Goal: Task Accomplishment & Management: Manage account settings

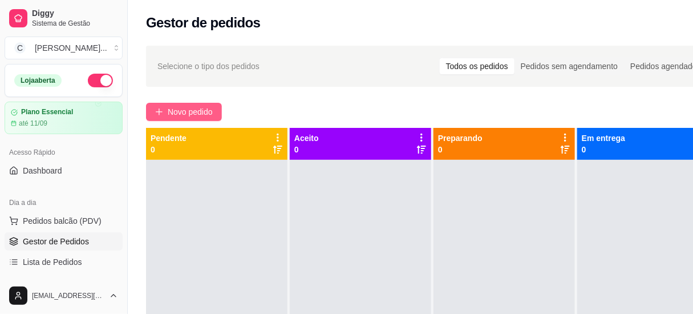
click at [201, 111] on span "Novo pedido" at bounding box center [190, 111] width 45 height 13
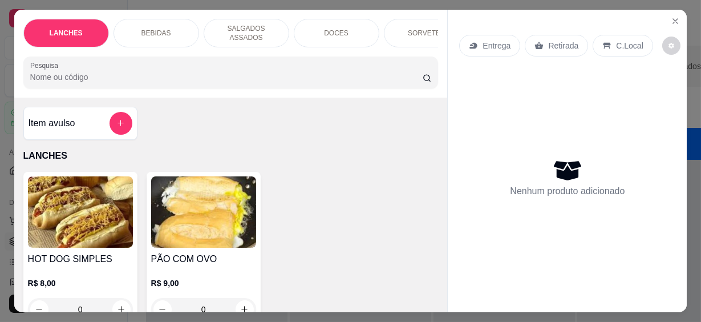
click at [105, 71] on input "Pesquisa" at bounding box center [226, 76] width 392 height 11
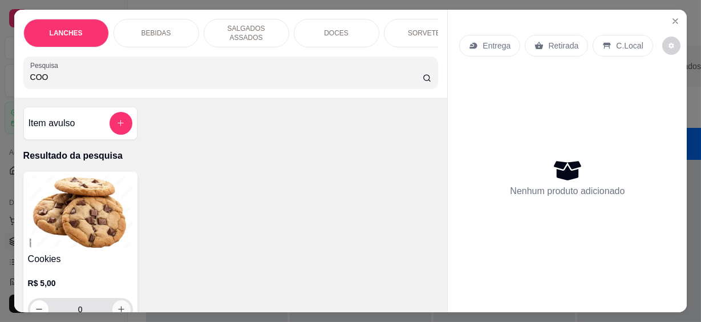
type input "COO"
click at [117, 305] on icon "increase-product-quantity" at bounding box center [121, 309] width 9 height 9
type input "1"
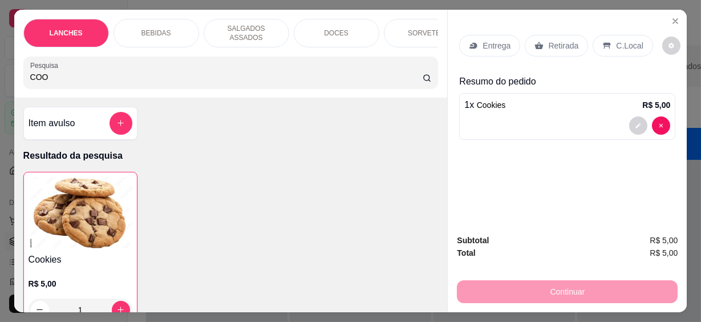
click at [522, 78] on p "Resumo do pedido" at bounding box center [567, 82] width 216 height 14
click at [605, 44] on div "C.Local" at bounding box center [622, 46] width 60 height 22
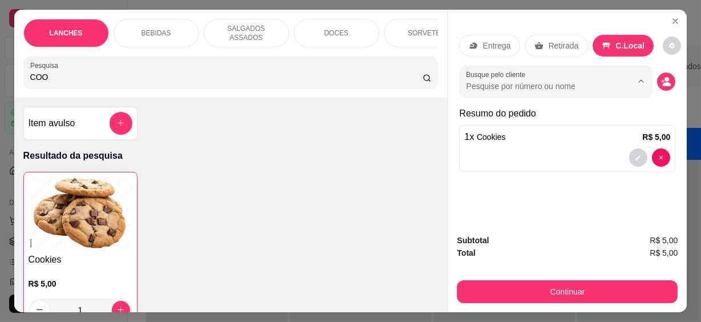
click at [598, 80] on input "Busque pelo cliente" at bounding box center [540, 85] width 148 height 11
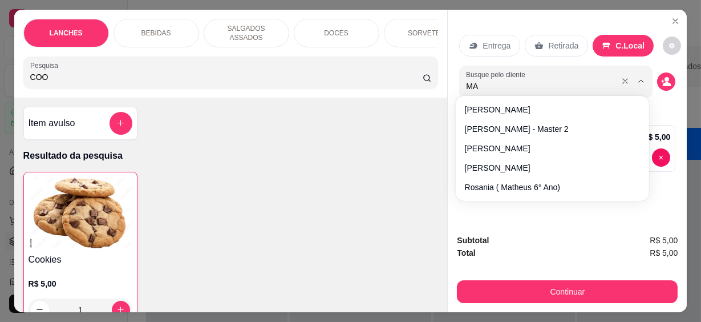
type input "MAY"
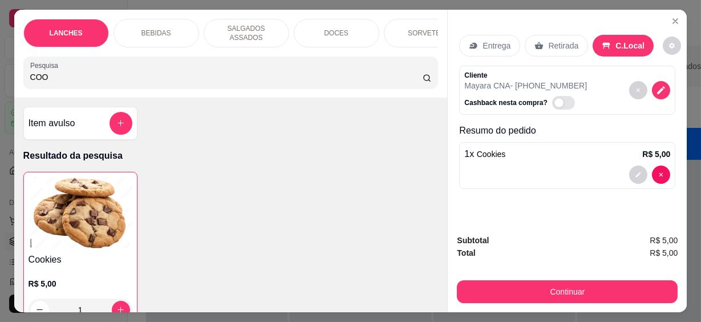
scroll to position [30, 0]
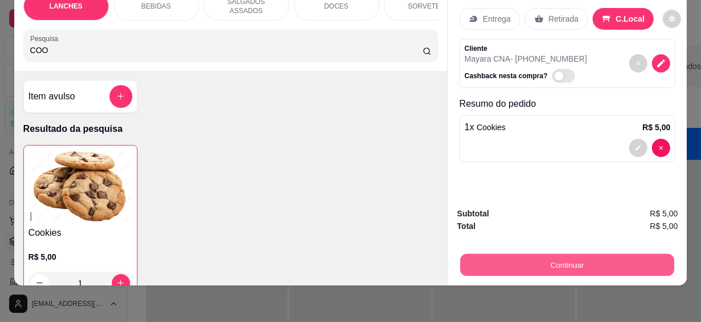
click at [599, 254] on button "Continuar" at bounding box center [567, 265] width 214 height 22
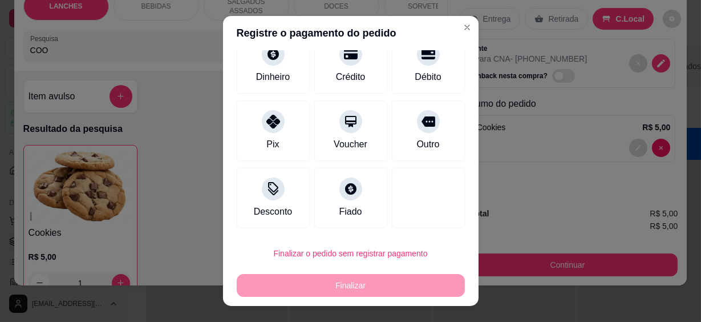
scroll to position [20, 0]
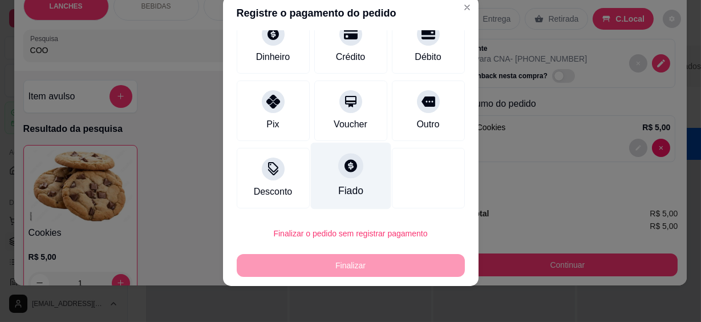
click at [336, 177] on div "Fiado" at bounding box center [350, 176] width 80 height 67
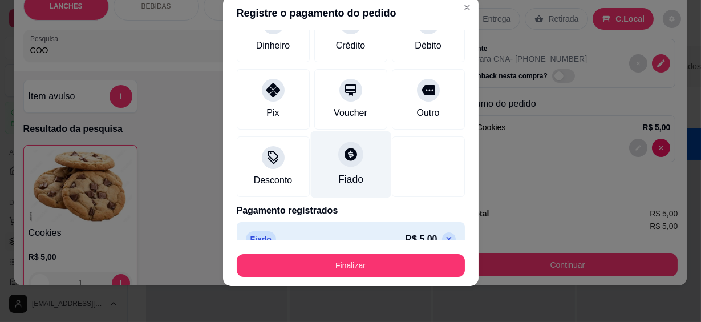
type input "R$ 0,00"
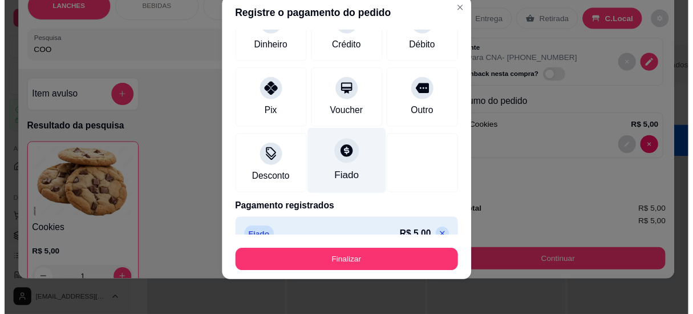
scroll to position [74, 0]
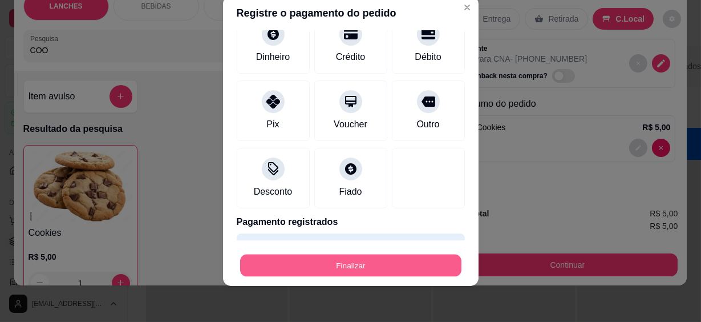
click at [378, 262] on button "Finalizar" at bounding box center [350, 265] width 221 height 22
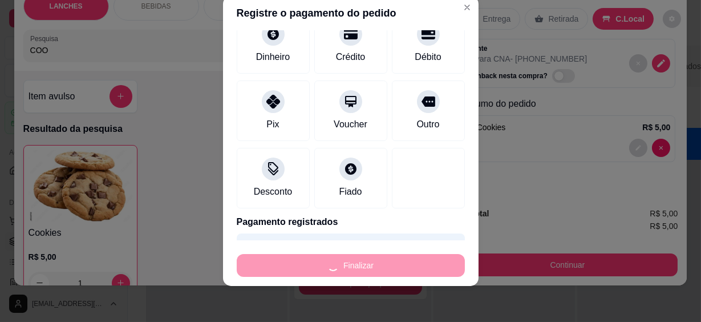
type input "0"
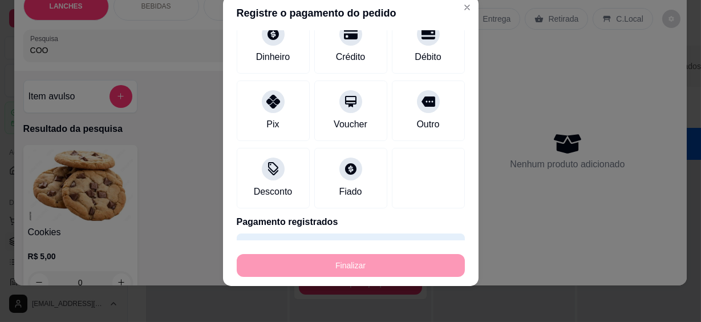
type input "-R$ 5,00"
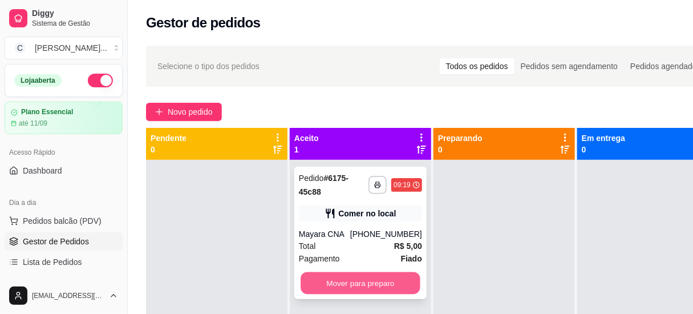
click at [388, 277] on button "Mover para preparo" at bounding box center [360, 283] width 120 height 22
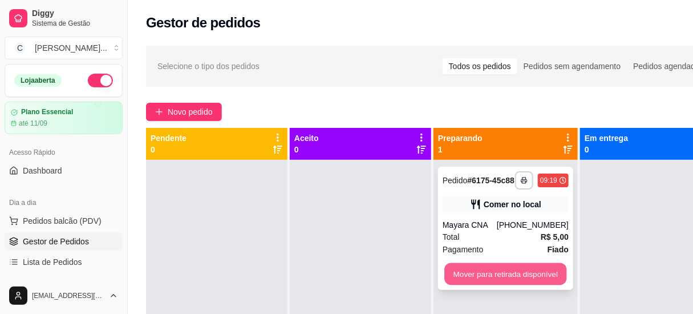
click at [481, 270] on button "Mover para retirada disponível" at bounding box center [505, 274] width 122 height 22
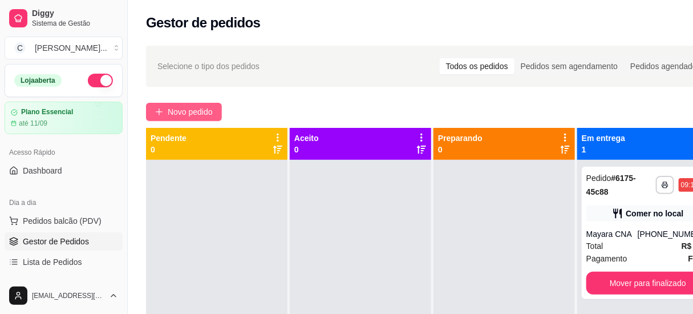
click at [200, 114] on span "Novo pedido" at bounding box center [190, 111] width 45 height 13
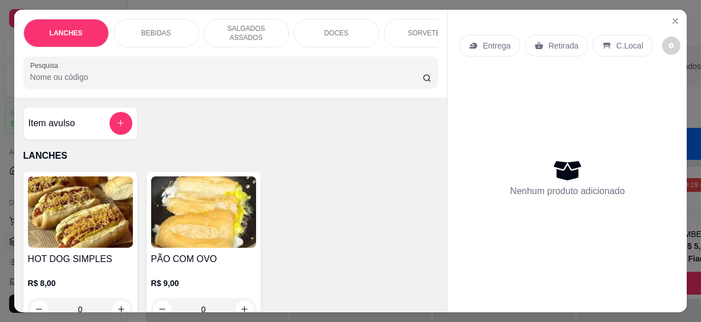
click at [145, 75] on input "Pesquisa" at bounding box center [226, 76] width 392 height 11
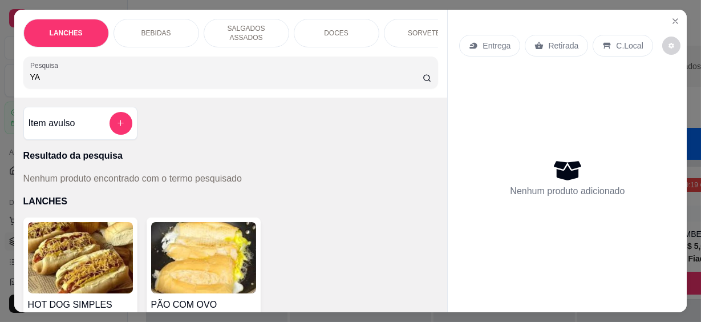
type input "Y"
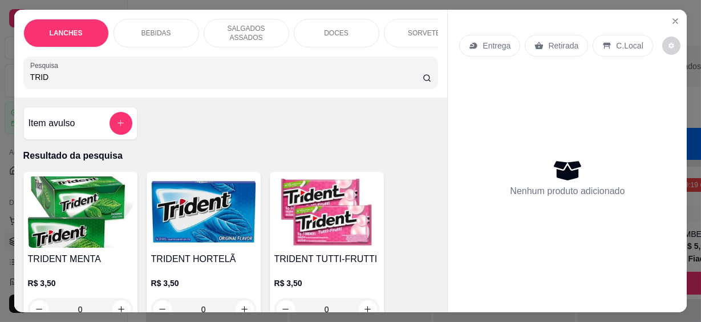
scroll to position [51, 0]
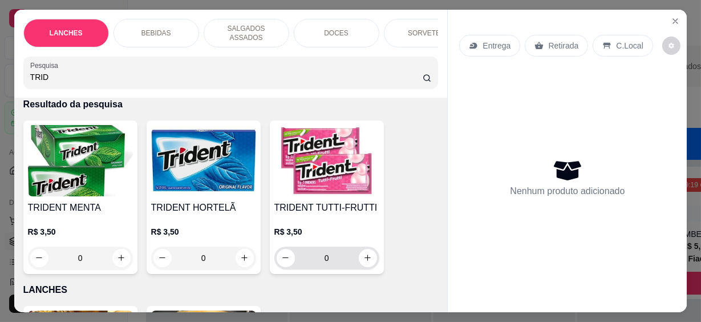
type input "TRID"
click at [366, 254] on icon "increase-product-quantity" at bounding box center [367, 258] width 9 height 9
type input "1"
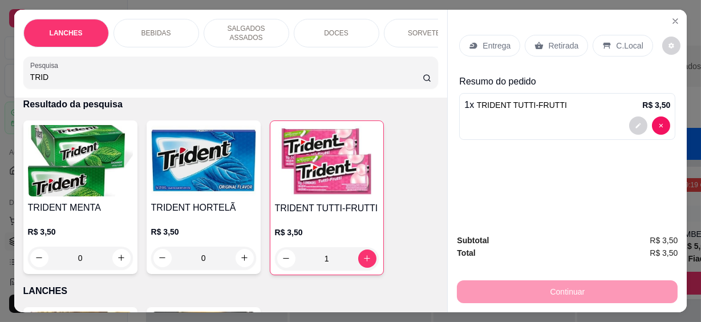
click at [635, 44] on div "C.Local" at bounding box center [622, 46] width 60 height 22
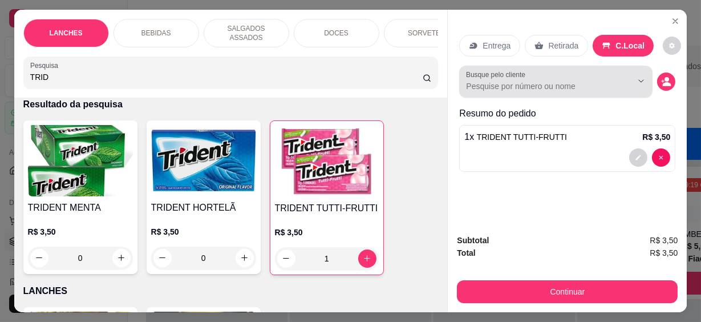
click at [479, 83] on input "Busque pelo cliente" at bounding box center [540, 85] width 148 height 11
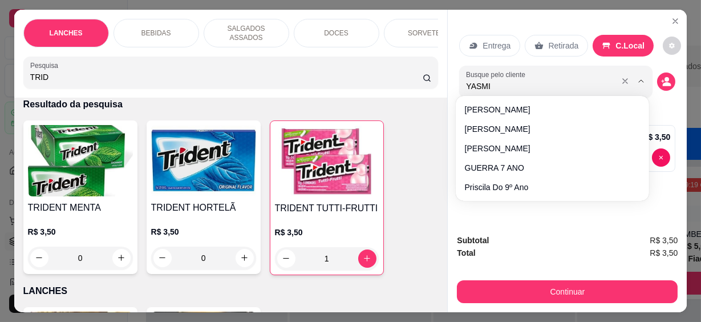
type input "[MEDICAL_DATA]"
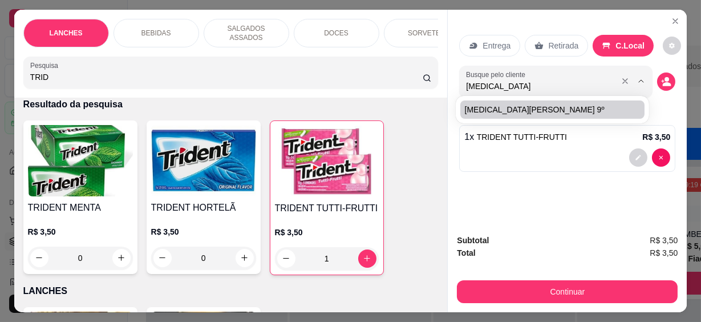
click at [639, 80] on button "Show suggestions" at bounding box center [641, 81] width 18 height 18
click at [639, 80] on icon "Show suggestions" at bounding box center [640, 80] width 9 height 9
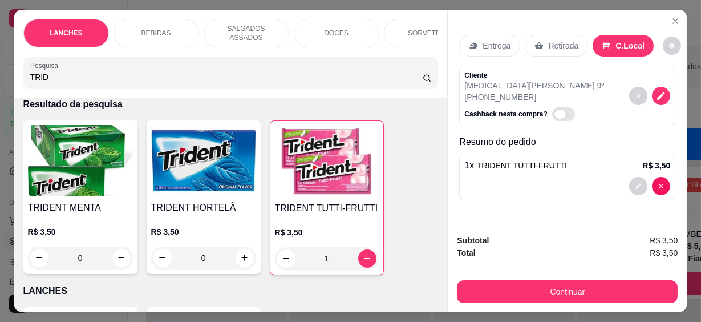
click at [553, 107] on span "Automatic updates" at bounding box center [563, 114] width 23 height 14
click at [553, 116] on input "Automatic updates" at bounding box center [554, 119] width 7 height 7
click at [553, 107] on span "Automatic updates" at bounding box center [563, 114] width 23 height 14
click at [553, 116] on input "Automatic updates" at bounding box center [554, 119] width 7 height 7
click at [553, 107] on span "Automatic updates" at bounding box center [563, 114] width 23 height 14
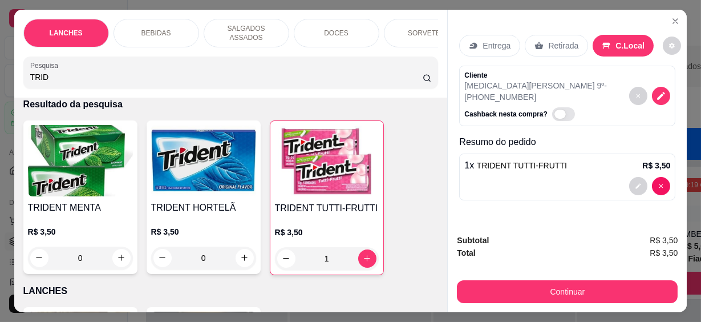
click at [553, 116] on input "Automatic updates" at bounding box center [554, 119] width 7 height 7
click at [554, 107] on span "Automatic updates" at bounding box center [563, 114] width 23 height 14
click at [554, 116] on input "Automatic updates" at bounding box center [554, 119] width 7 height 7
click at [554, 107] on span "Automatic updates" at bounding box center [563, 114] width 23 height 14
click at [554, 116] on input "Automatic updates" at bounding box center [554, 119] width 7 height 7
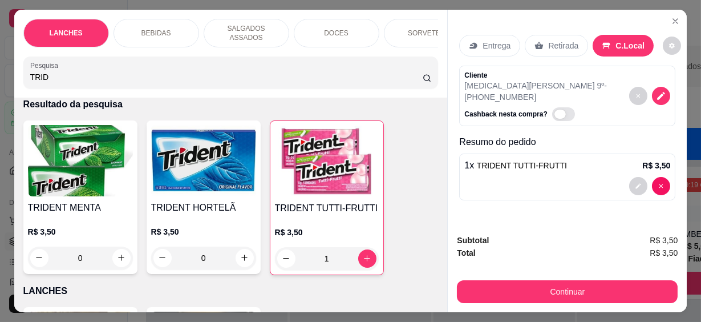
checkbox input "true"
click at [559, 105] on div "Cliente [MEDICAL_DATA][PERSON_NAME] 9º - [PHONE_NUMBER] Cashback nesta compra?" at bounding box center [567, 96] width 216 height 60
click at [562, 194] on div "Entrega Retirada C.Local Cliente [MEDICAL_DATA][PERSON_NAME] 9º - [PHONE_NUMBER…" at bounding box center [567, 117] width 239 height 215
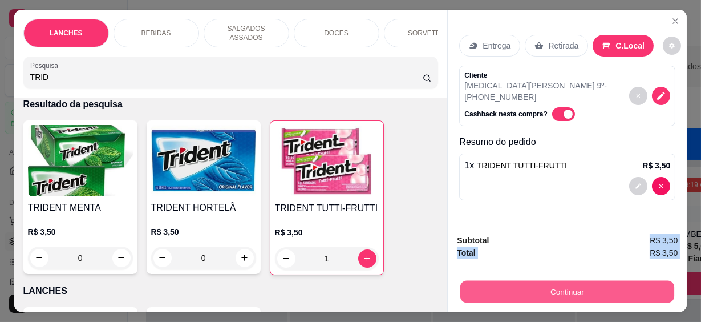
click at [570, 291] on button "Continuar" at bounding box center [567, 292] width 214 height 22
click at [644, 136] on div "Resumo do pedido 1 x TRIDENT TUTTI-FRUTTI R$ 3,50" at bounding box center [567, 170] width 216 height 70
click at [484, 32] on div "Entrega Retirada C.Local Cliente [MEDICAL_DATA][PERSON_NAME] 9º - [PHONE_NUMBER…" at bounding box center [567, 115] width 216 height 179
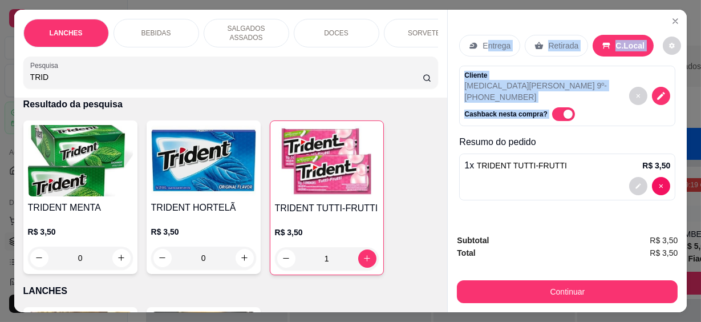
scroll to position [259, 0]
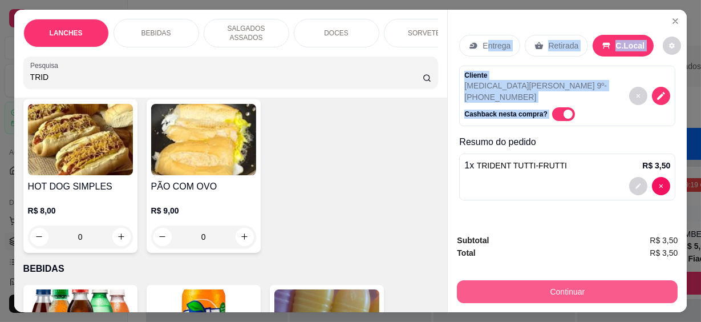
click at [572, 282] on button "Continuar" at bounding box center [567, 291] width 221 height 23
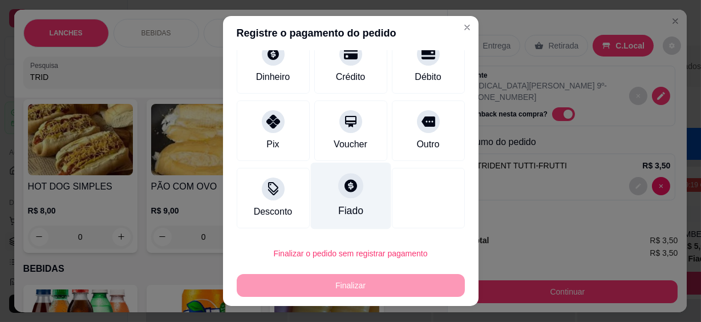
click at [339, 201] on div "Fiado" at bounding box center [350, 196] width 80 height 67
type input "R$ 0,00"
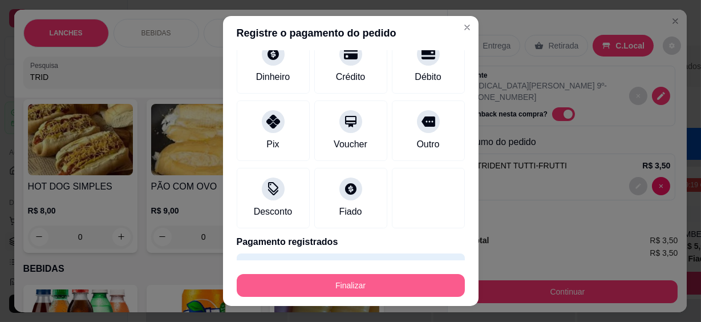
click at [339, 280] on button "Finalizar" at bounding box center [351, 285] width 228 height 23
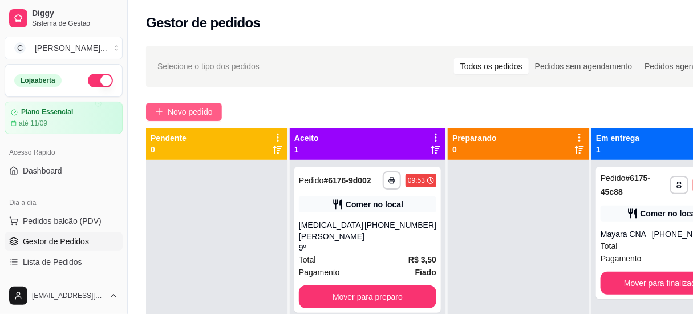
click at [185, 110] on span "Novo pedido" at bounding box center [190, 111] width 45 height 13
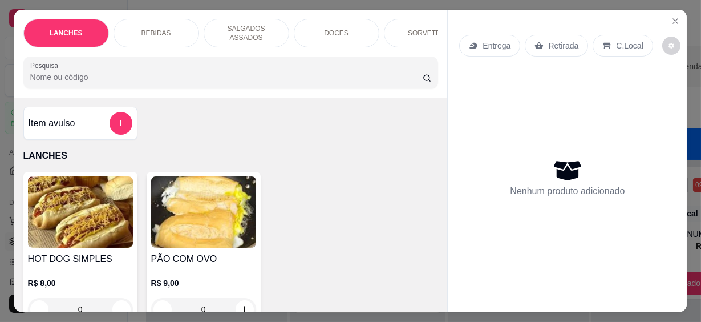
click at [240, 71] on input "Pesquisa" at bounding box center [226, 76] width 392 height 11
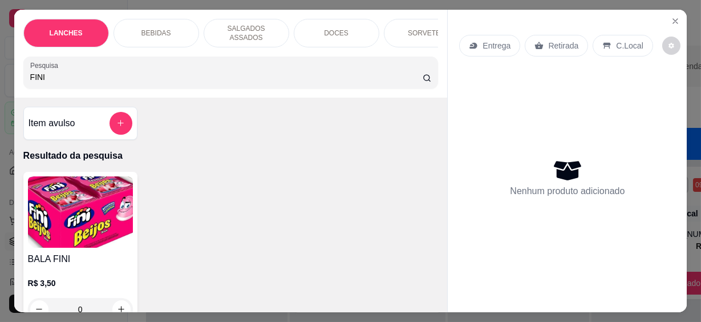
scroll to position [51, 0]
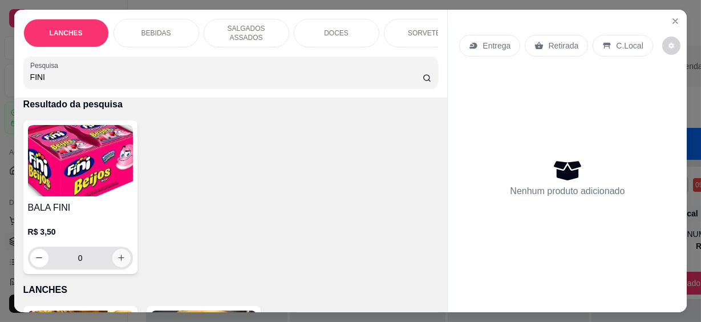
type input "FINI"
click at [119, 255] on icon "increase-product-quantity" at bounding box center [121, 258] width 6 height 6
type input "1"
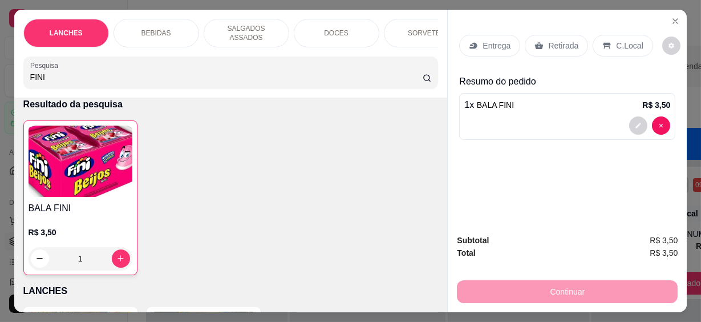
drag, startPoint x: 56, startPoint y: 70, endPoint x: -2, endPoint y: 63, distance: 58.5
click at [0, 63] on html "**********" at bounding box center [350, 161] width 701 height 322
click at [62, 75] on input "FINI" at bounding box center [226, 76] width 392 height 11
drag, startPoint x: 46, startPoint y: 69, endPoint x: 20, endPoint y: 68, distance: 26.3
click at [23, 68] on div "Pesquisa FINI" at bounding box center [230, 72] width 415 height 32
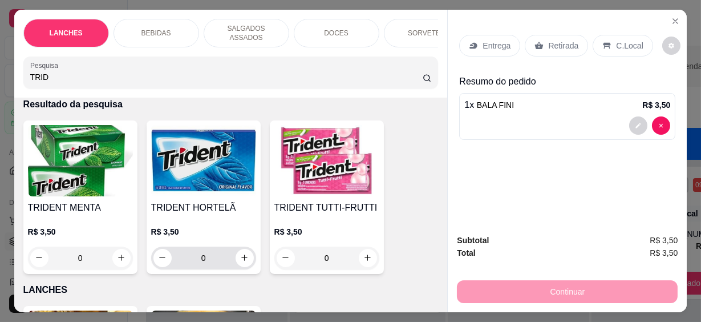
scroll to position [103, 0]
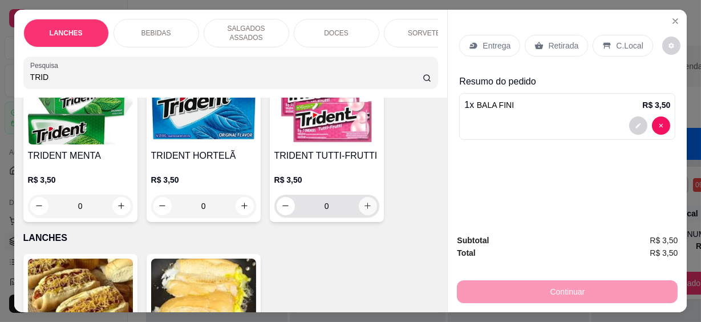
type input "TRID"
click at [363, 201] on icon "increase-product-quantity" at bounding box center [367, 205] width 9 height 9
type input "1"
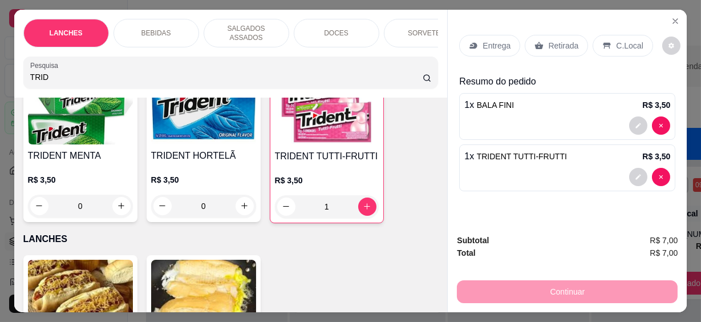
drag, startPoint x: 604, startPoint y: 39, endPoint x: 567, endPoint y: 99, distance: 70.4
click at [604, 41] on icon at bounding box center [606, 45] width 9 height 9
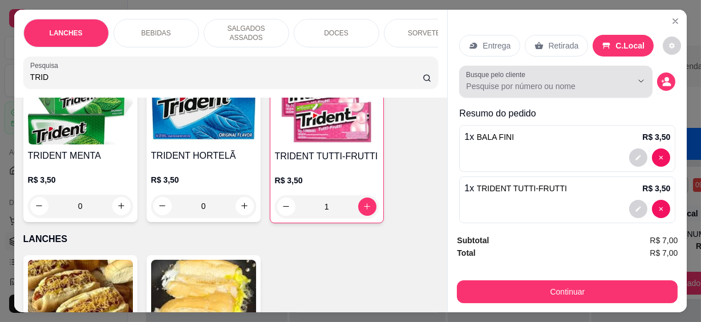
click at [523, 83] on input "Busque pelo cliente" at bounding box center [540, 85] width 148 height 11
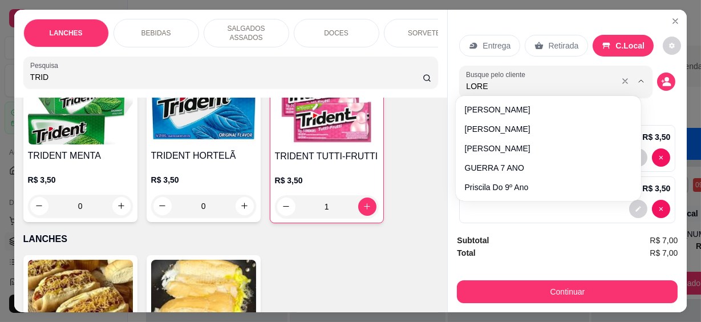
type input "[PERSON_NAME]"
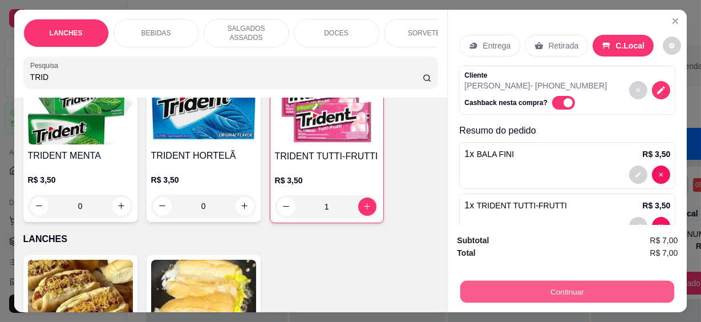
click at [567, 286] on button "Continuar" at bounding box center [567, 292] width 214 height 22
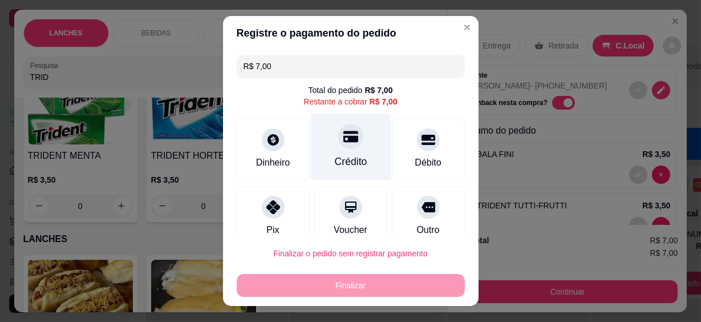
click at [353, 171] on div "Crédito" at bounding box center [350, 146] width 80 height 67
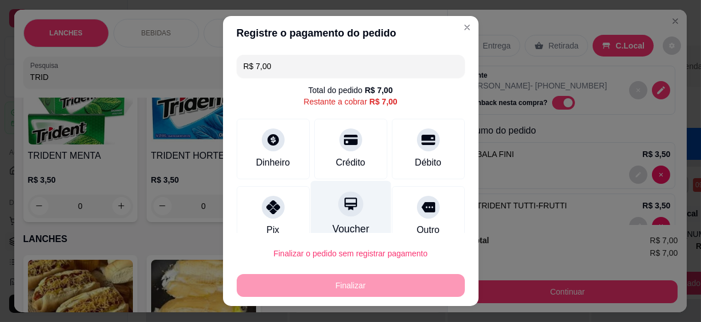
type input "R$ 0,00"
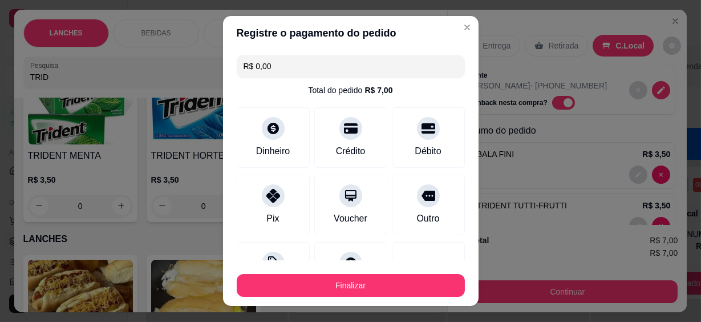
scroll to position [106, 0]
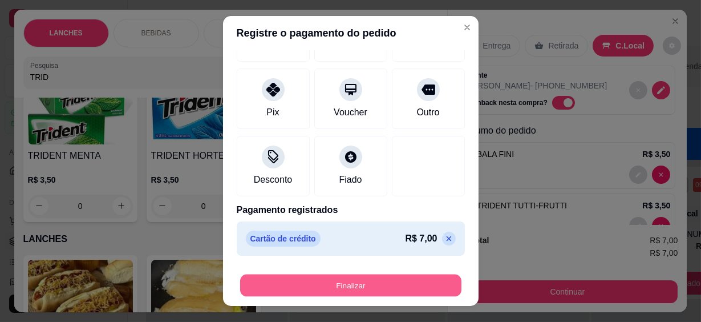
click at [369, 293] on button "Finalizar" at bounding box center [350, 285] width 221 height 22
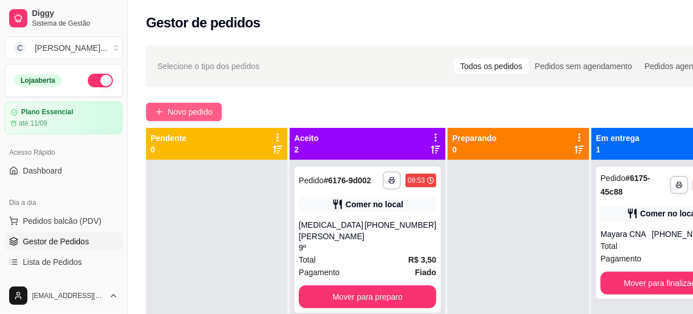
click at [188, 103] on button "Novo pedido" at bounding box center [184, 112] width 76 height 18
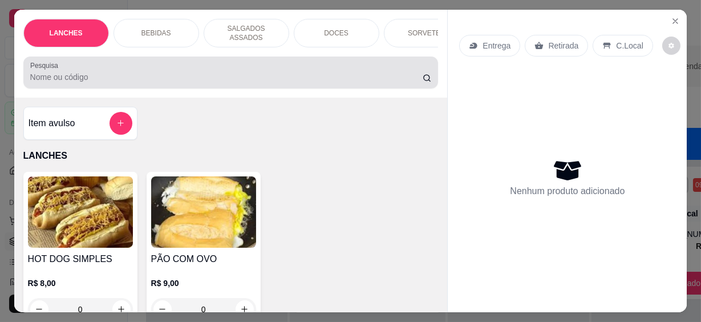
drag, startPoint x: 83, startPoint y: 67, endPoint x: 90, endPoint y: 70, distance: 7.4
click at [83, 71] on input "Pesquisa" at bounding box center [226, 76] width 392 height 11
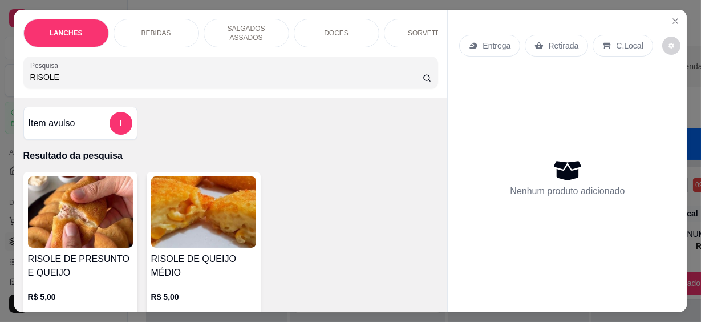
scroll to position [103, 0]
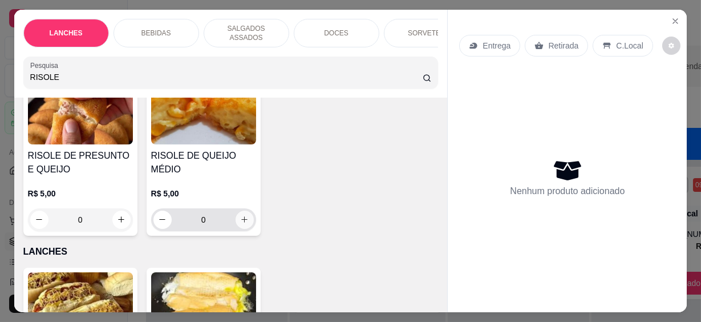
type input "RISOLE"
click at [244, 215] on icon "increase-product-quantity" at bounding box center [244, 219] width 9 height 9
type input "1"
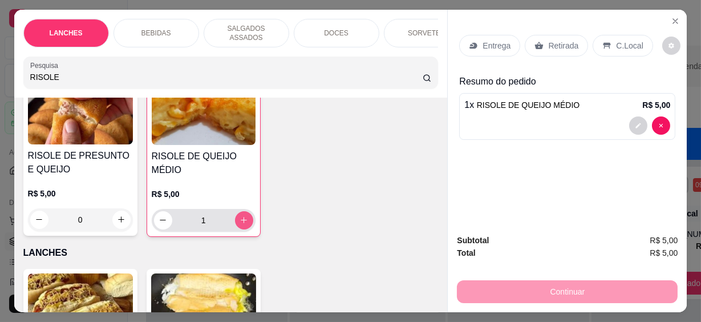
click at [244, 213] on button "increase-product-quantity" at bounding box center [244, 220] width 18 height 18
type input "2"
drag, startPoint x: 68, startPoint y: 67, endPoint x: -2, endPoint y: 66, distance: 70.2
click at [0, 66] on html "**********" at bounding box center [350, 161] width 701 height 322
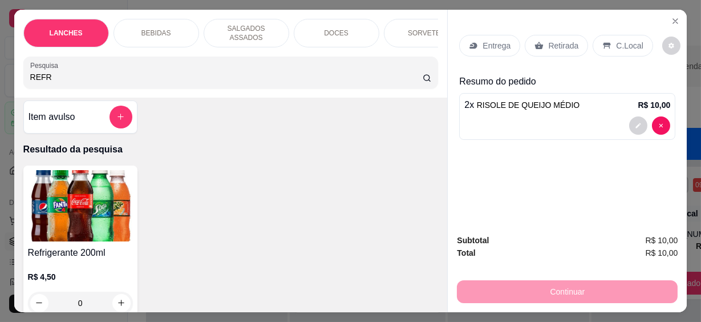
scroll to position [162, 0]
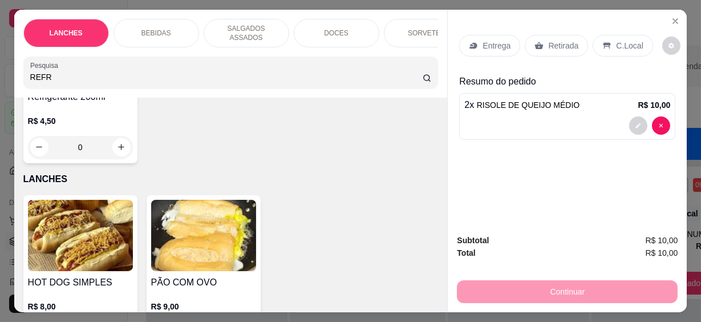
type input "REFR"
click at [117, 144] on icon "increase-product-quantity" at bounding box center [121, 147] width 9 height 9
type input "1"
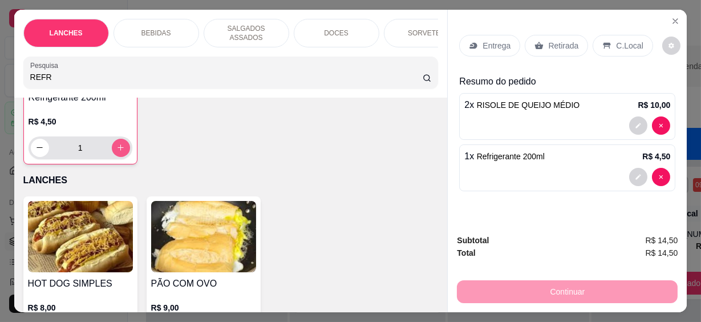
scroll to position [163, 0]
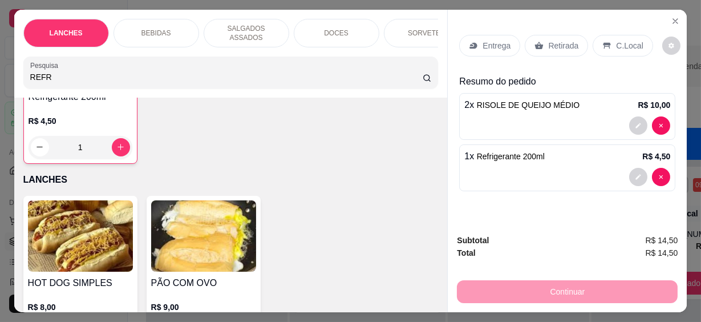
click at [607, 43] on div "C.Local" at bounding box center [622, 46] width 60 height 22
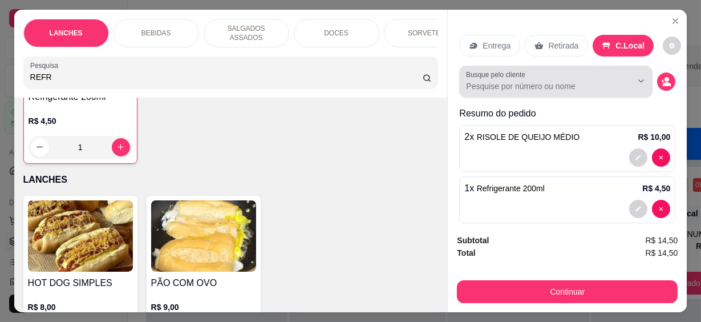
click at [566, 91] on div "Busque pelo cliente" at bounding box center [555, 82] width 193 height 32
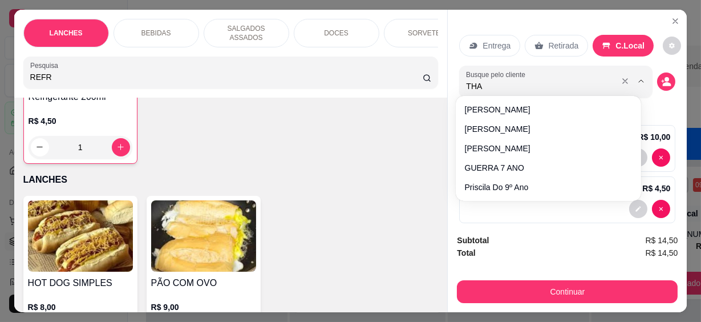
type input "THAY"
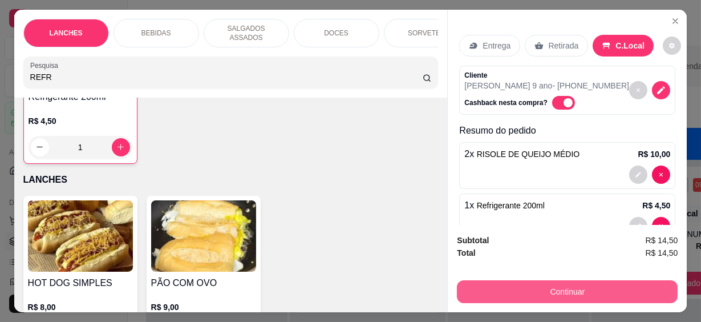
click at [604, 289] on button "Continuar" at bounding box center [567, 291] width 221 height 23
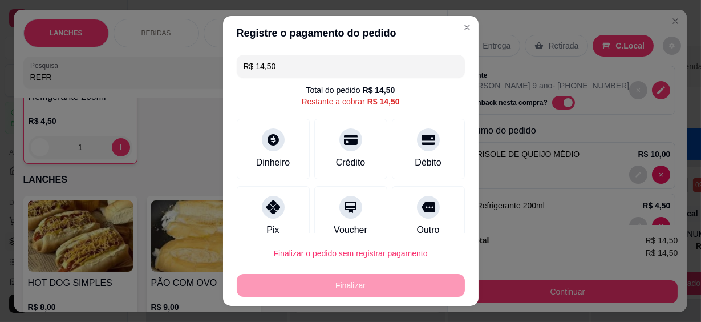
drag, startPoint x: 273, startPoint y: 72, endPoint x: 231, endPoint y: 72, distance: 42.2
click at [237, 72] on div "R$ 14,50" at bounding box center [351, 66] width 228 height 23
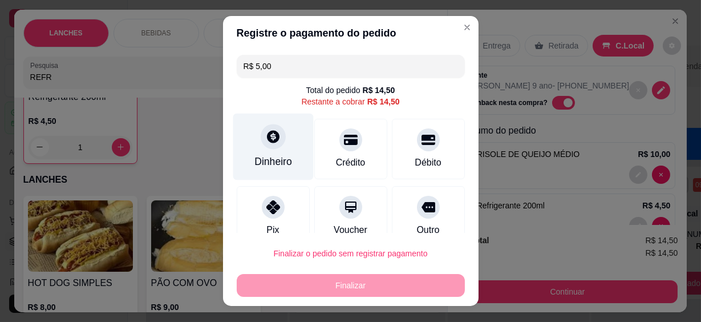
click at [265, 142] on icon at bounding box center [272, 136] width 15 height 15
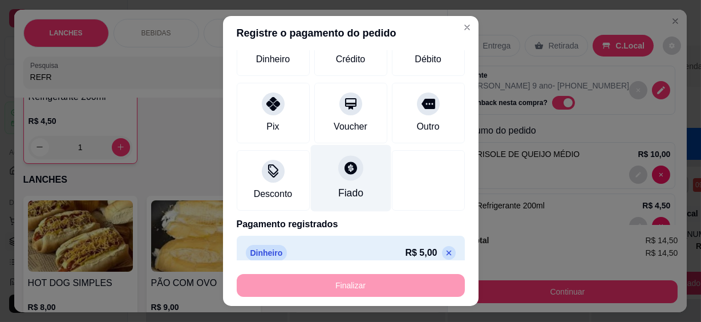
click at [345, 182] on div "Fiado" at bounding box center [350, 178] width 80 height 67
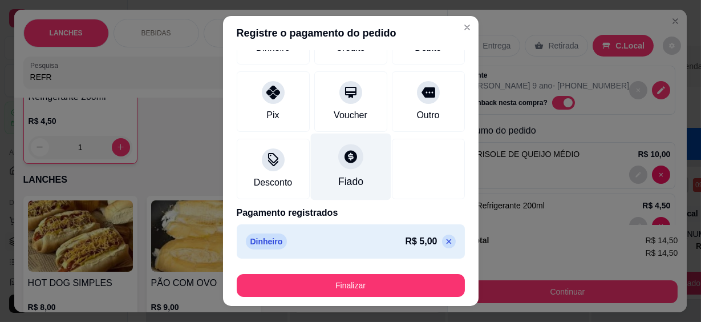
type input "R$ 0,00"
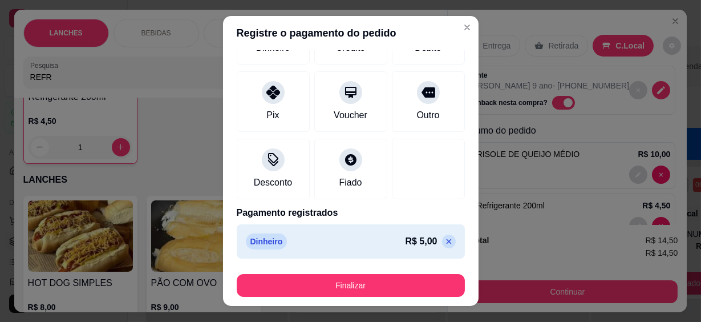
scroll to position [92, 0]
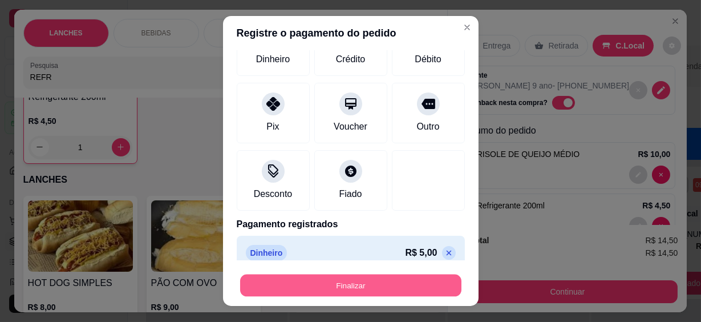
click at [374, 291] on button "Finalizar" at bounding box center [350, 285] width 221 height 22
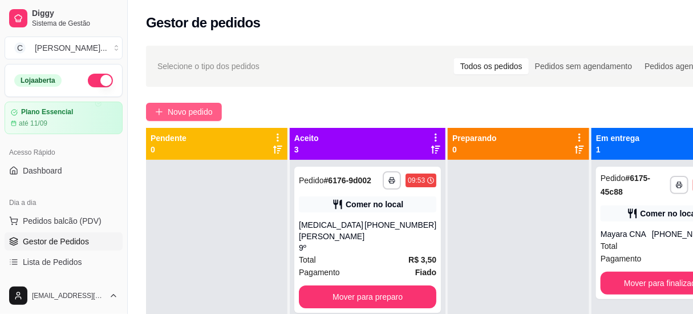
click at [191, 105] on span "Novo pedido" at bounding box center [190, 111] width 45 height 13
click at [184, 72] on input "Pesquisa" at bounding box center [222, 76] width 385 height 11
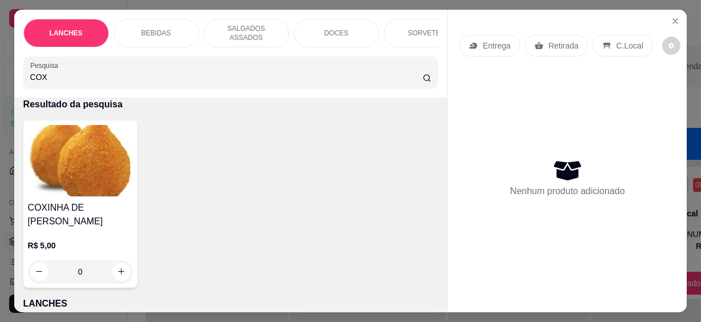
scroll to position [103, 0]
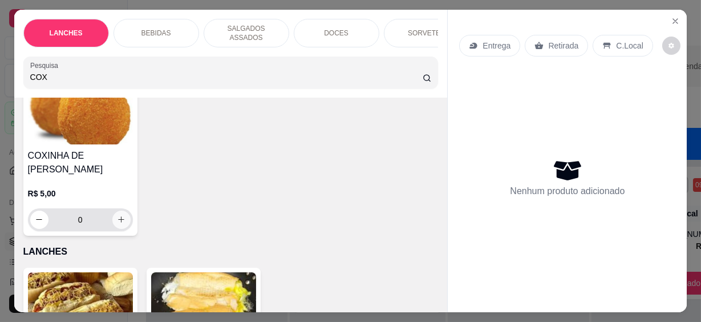
type input "COX"
click at [119, 217] on icon "increase-product-quantity" at bounding box center [121, 219] width 9 height 9
type input "1"
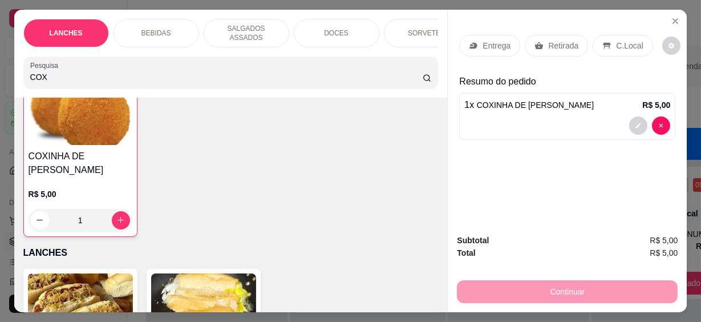
scroll to position [104, 0]
click at [0, 64] on html "**********" at bounding box center [350, 161] width 701 height 322
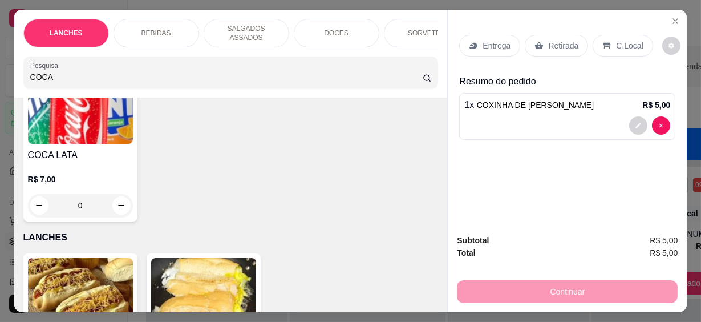
scroll to position [156, 0]
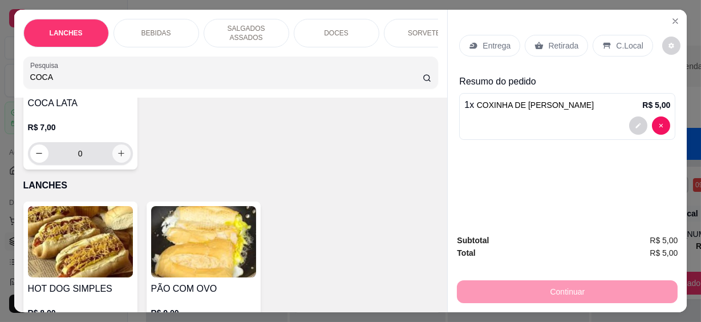
type input "COCA"
click at [112, 147] on button "increase-product-quantity" at bounding box center [121, 153] width 18 height 18
type input "1"
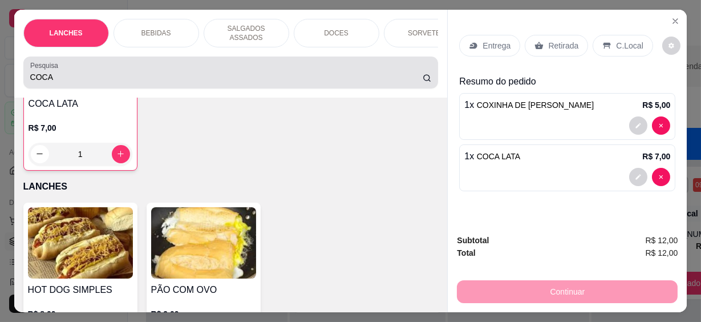
scroll to position [156, 0]
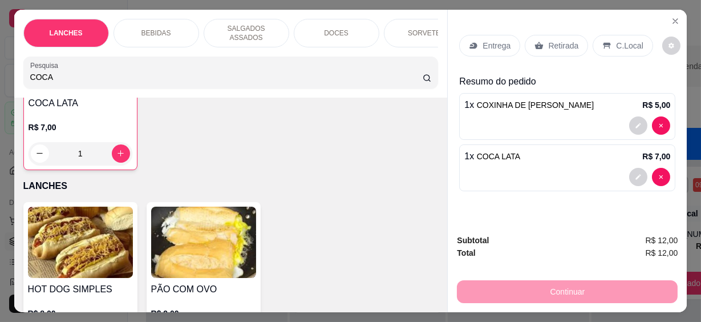
drag, startPoint x: 56, startPoint y: 68, endPoint x: 1, endPoint y: 70, distance: 55.9
click at [1, 70] on div "LANCHES BEBIDAS SALGADOS ASSADOS DOCES SORVETES SALGADINHOS SALGADOS DIVERSOS S…" at bounding box center [350, 161] width 701 height 322
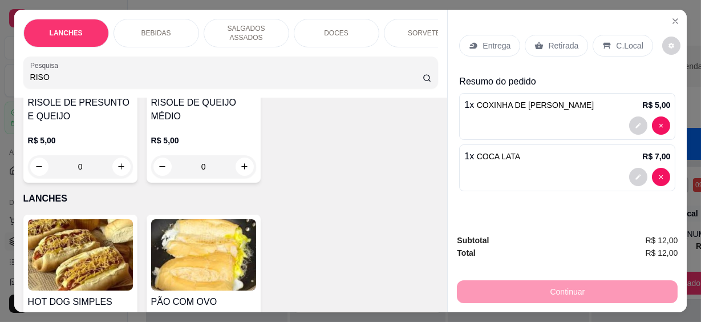
scroll to position [104, 0]
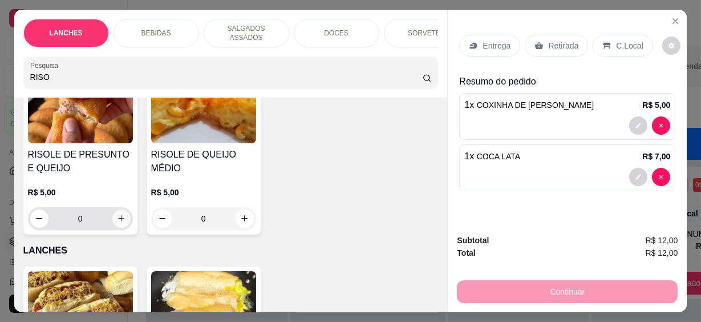
type input "RISO"
click at [121, 214] on icon "increase-product-quantity" at bounding box center [121, 218] width 9 height 9
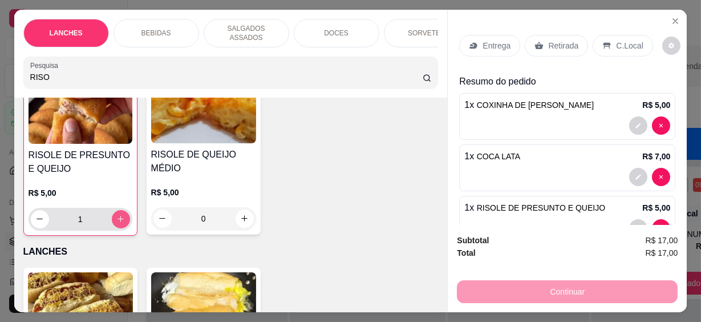
type input "1"
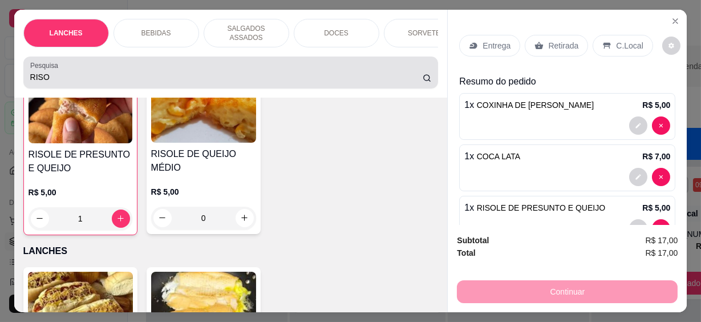
click at [50, 72] on input "RISO" at bounding box center [226, 76] width 392 height 11
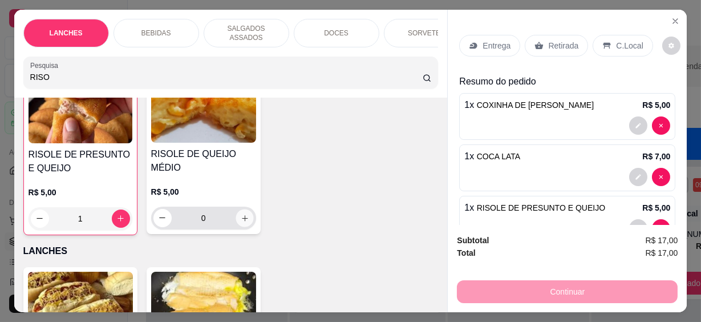
click at [242, 214] on icon "increase-product-quantity" at bounding box center [244, 218] width 9 height 9
type input "1"
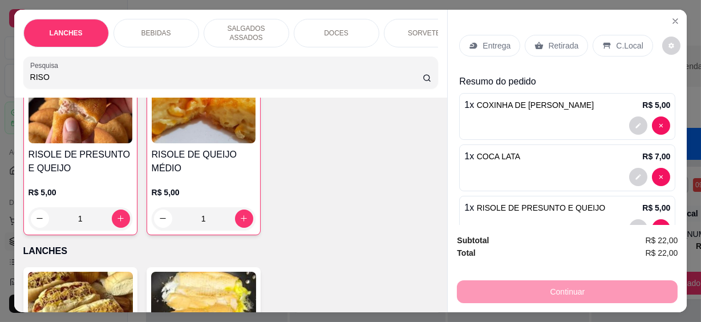
drag, startPoint x: 62, startPoint y: 72, endPoint x: 19, endPoint y: 70, distance: 42.9
click at [23, 70] on div "Pesquisa RISO" at bounding box center [230, 72] width 415 height 32
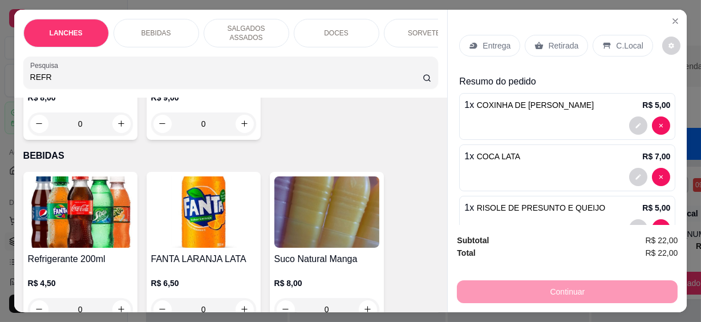
scroll to position [474, 0]
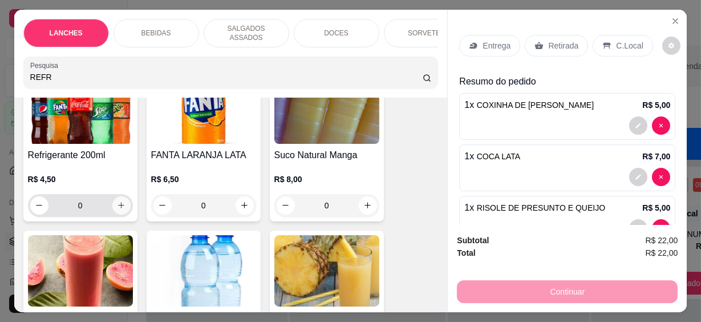
type input "REFR"
click at [117, 201] on icon "increase-product-quantity" at bounding box center [121, 205] width 9 height 9
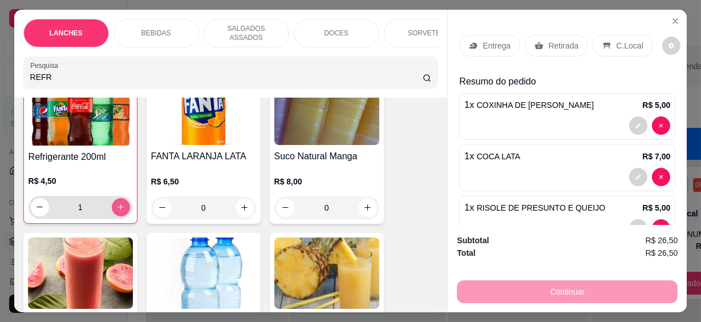
type input "1"
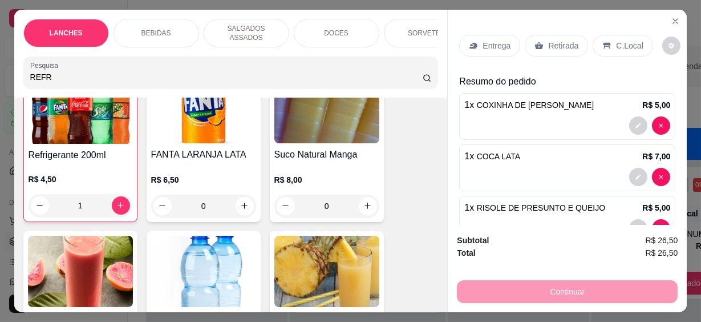
click at [630, 40] on p "C.Local" at bounding box center [629, 45] width 27 height 11
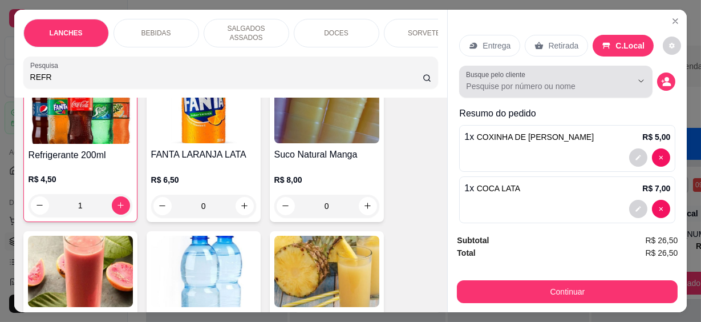
click at [583, 80] on input "Busque pelo cliente" at bounding box center [540, 85] width 148 height 11
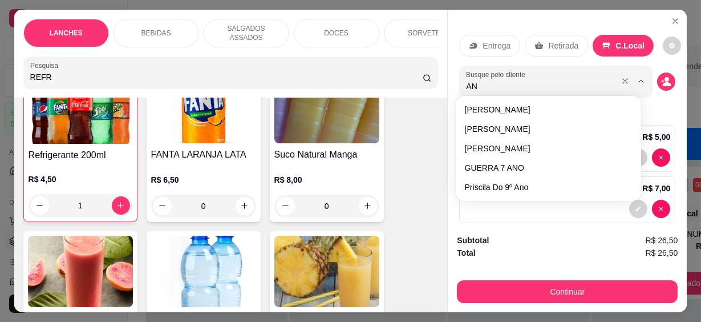
type input "ANN"
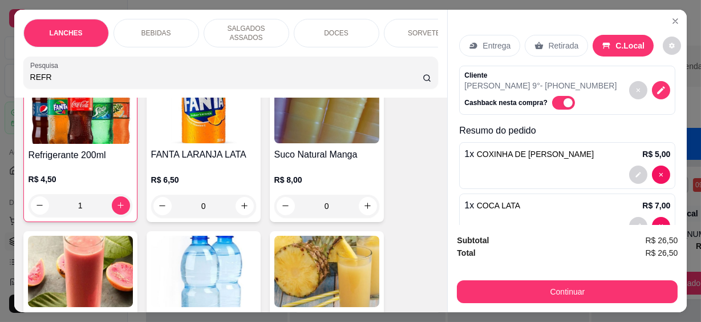
scroll to position [30, 0]
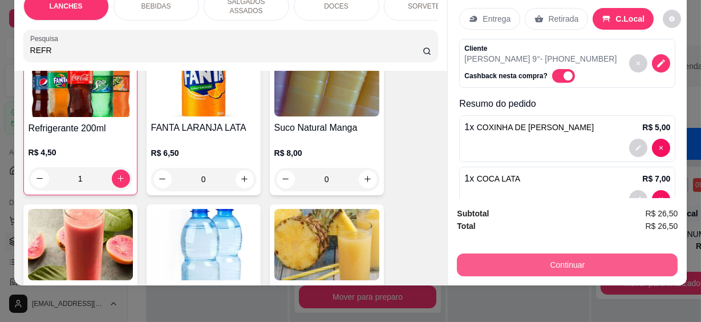
click at [587, 254] on button "Continuar" at bounding box center [567, 264] width 221 height 23
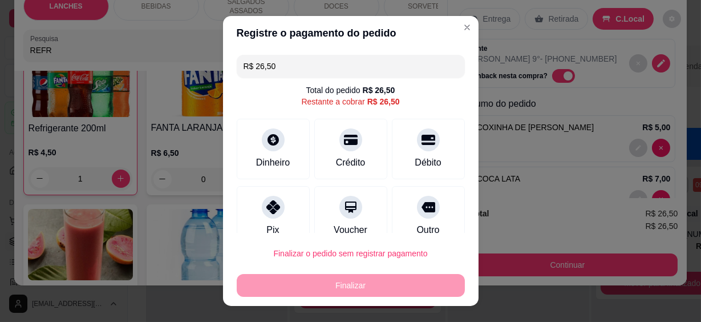
drag, startPoint x: 292, startPoint y: 60, endPoint x: 229, endPoint y: 57, distance: 63.4
click at [229, 57] on div "R$ 26,50 Total do pedido R$ 26,50 Restante a cobrar R$ 26,50 Dinheiro Crédito D…" at bounding box center [350, 141] width 255 height 182
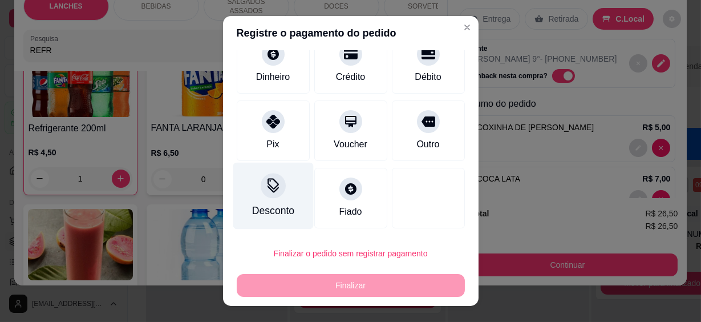
type input "R$ 5,00"
click at [277, 201] on div "Desconto" at bounding box center [273, 196] width 80 height 67
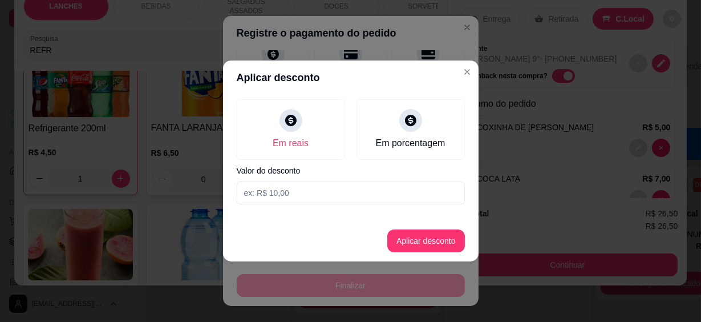
click at [335, 195] on input at bounding box center [351, 192] width 228 height 23
type input "5,00"
click at [417, 238] on button "Aplicar desconto" at bounding box center [425, 241] width 75 height 22
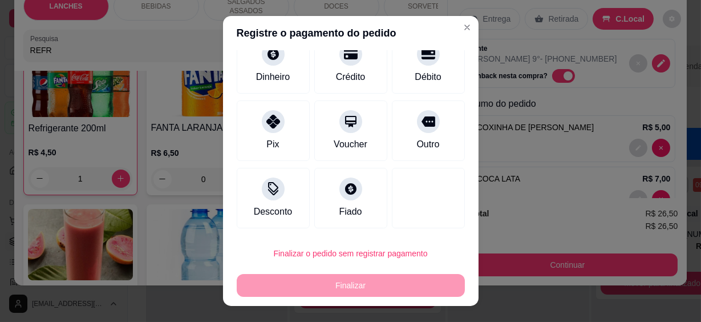
scroll to position [0, 0]
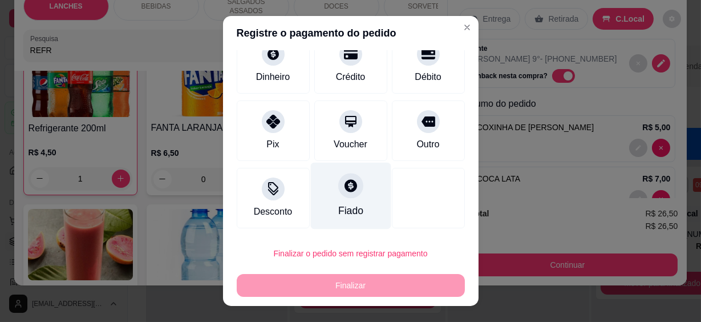
click at [338, 206] on div "Fiado" at bounding box center [350, 210] width 25 height 15
type input "R$ 0,00"
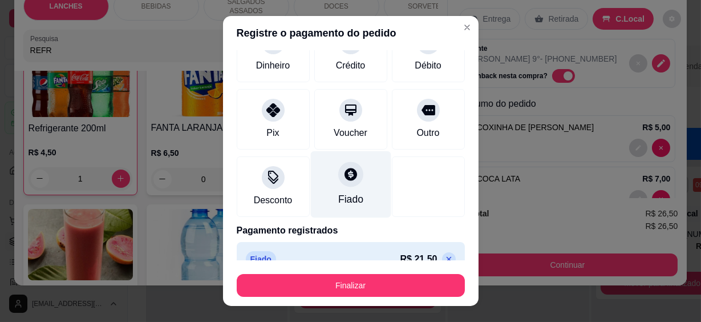
scroll to position [86, 0]
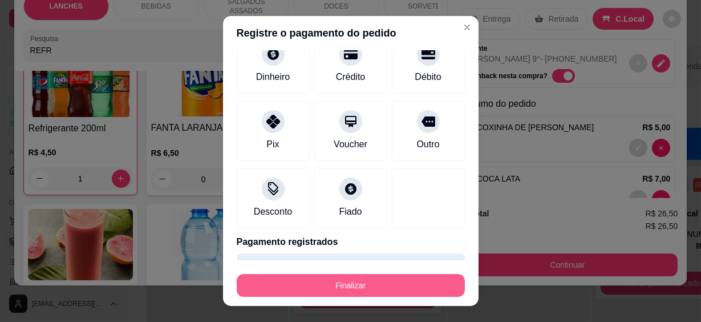
click at [354, 281] on button "Finalizar" at bounding box center [351, 285] width 228 height 23
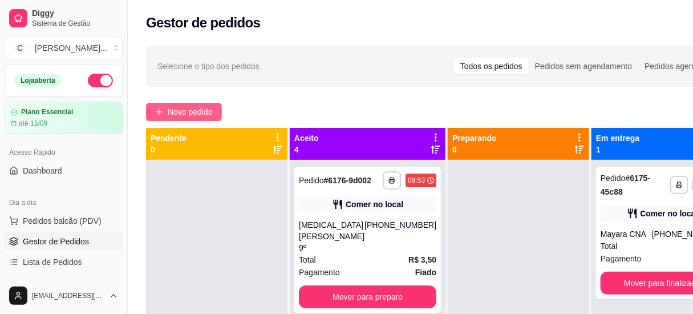
click at [192, 112] on span "Novo pedido" at bounding box center [190, 111] width 45 height 13
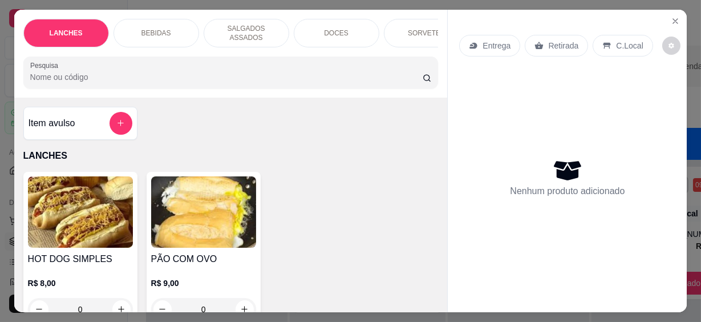
click at [205, 71] on input "Pesquisa" at bounding box center [226, 76] width 392 height 11
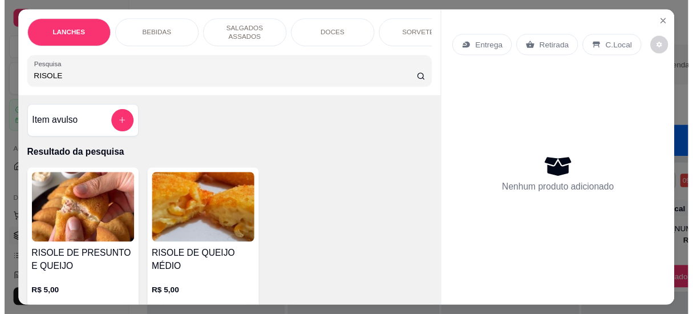
scroll to position [103, 0]
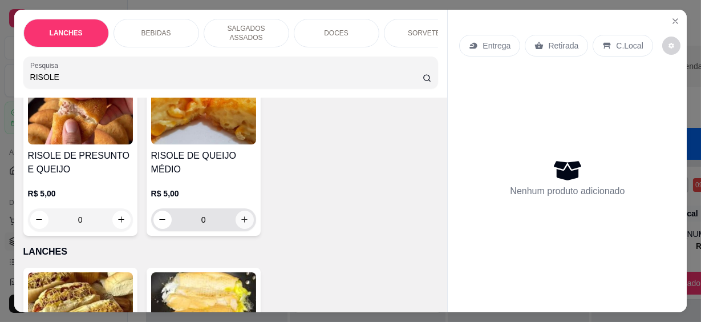
type input "RISOLE"
click at [240, 216] on icon "increase-product-quantity" at bounding box center [244, 219] width 9 height 9
type input "1"
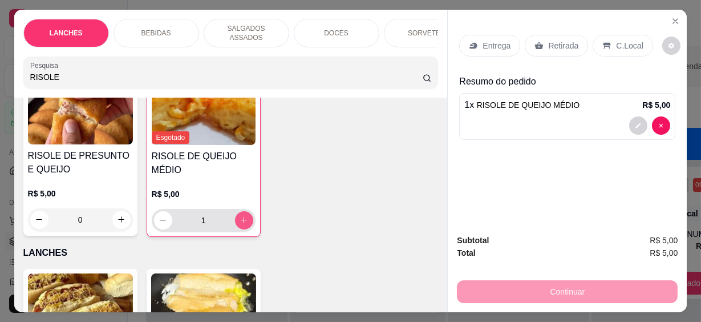
click at [239, 216] on icon "increase-product-quantity" at bounding box center [243, 220] width 9 height 9
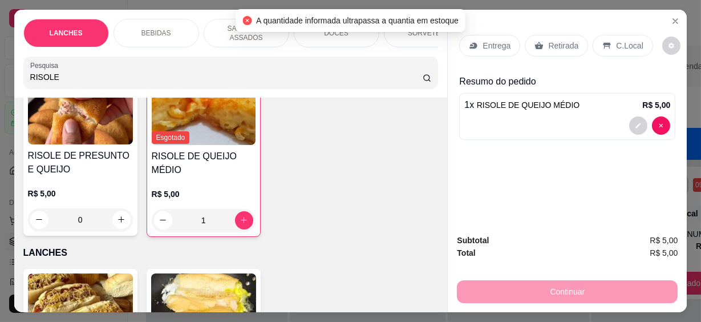
click at [671, 17] on icon "Close" at bounding box center [675, 21] width 9 height 9
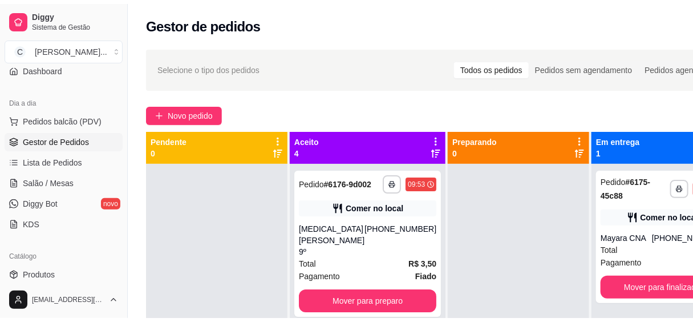
scroll to position [207, 0]
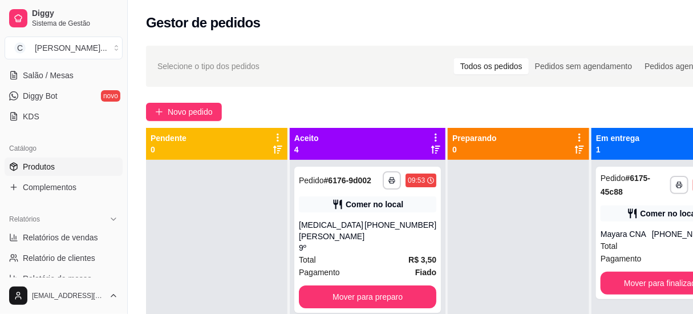
click at [29, 164] on span "Produtos" at bounding box center [39, 166] width 32 height 11
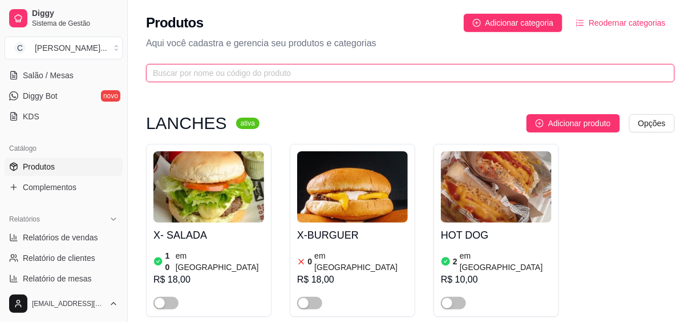
click at [188, 70] on input "text" at bounding box center [406, 73] width 506 height 13
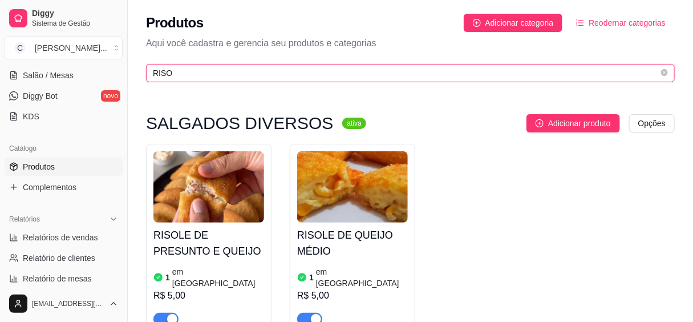
scroll to position [51, 0]
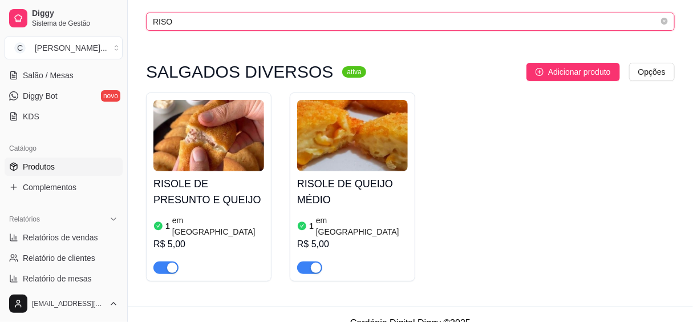
type input "RISO"
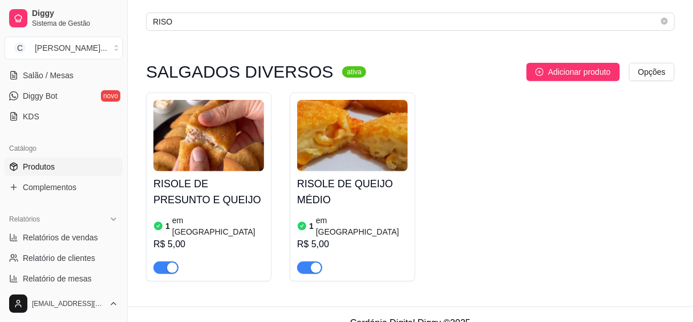
click at [354, 180] on h4 "RISOLE DE QUEIJO MÉDIO" at bounding box center [352, 192] width 111 height 32
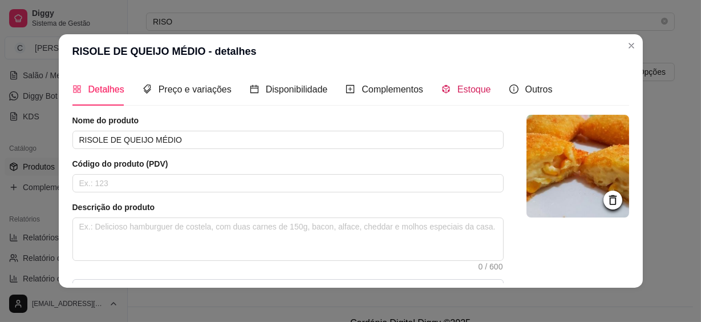
click at [462, 86] on span "Estoque" at bounding box center [474, 89] width 34 height 10
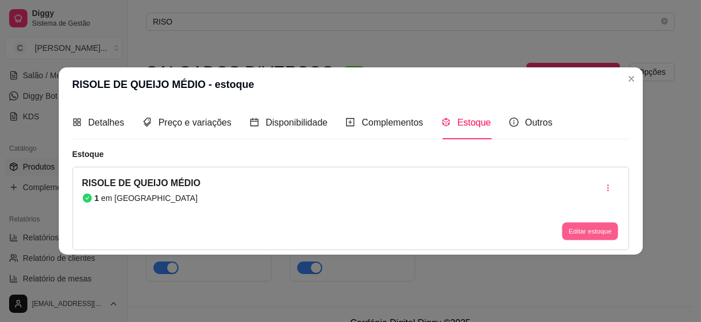
click at [566, 225] on button "Editar estoque" at bounding box center [590, 231] width 56 height 18
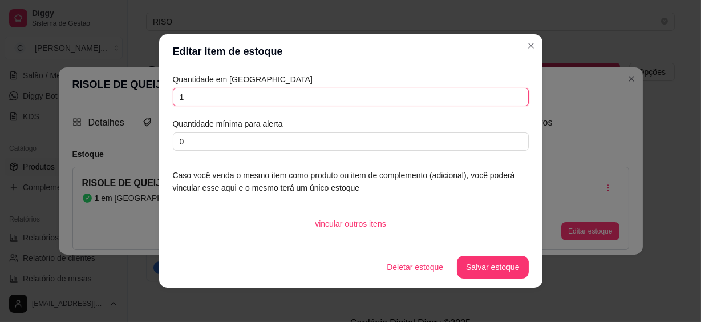
drag, startPoint x: 296, startPoint y: 100, endPoint x: 139, endPoint y: 91, distance: 157.7
click at [139, 91] on div "Editar item de estoque Quantidade em estoque 1 Quantidade mínima para alerta 0 …" at bounding box center [350, 161] width 701 height 322
type input "3"
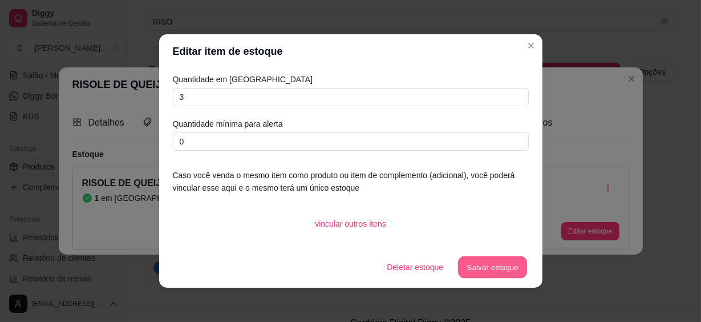
click at [466, 258] on button "Salvar estoque" at bounding box center [493, 267] width 70 height 22
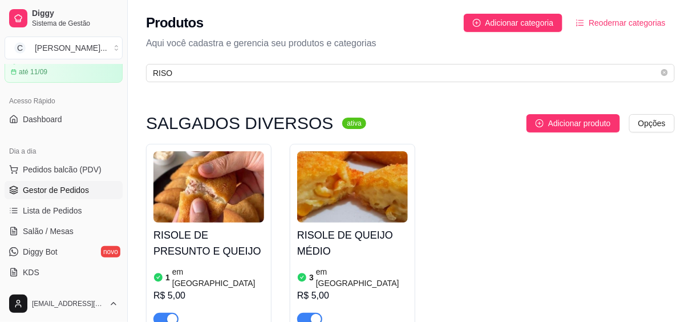
click at [86, 192] on link "Gestor de Pedidos" at bounding box center [64, 190] width 118 height 18
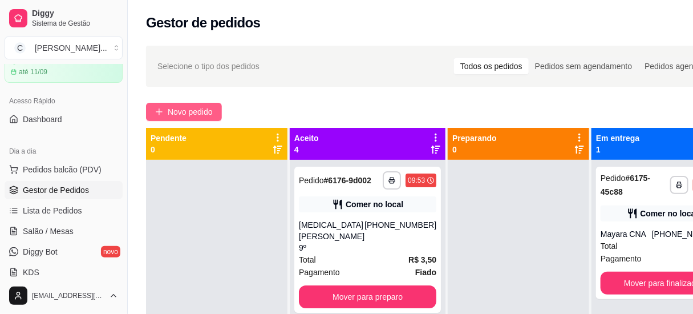
click at [189, 113] on span "Novo pedido" at bounding box center [190, 111] width 45 height 13
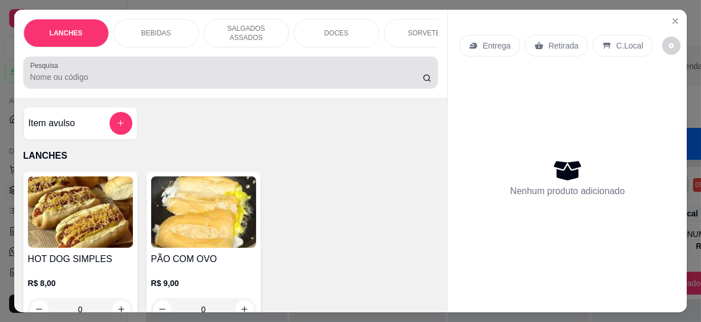
drag, startPoint x: 187, startPoint y: 76, endPoint x: 190, endPoint y: 61, distance: 15.1
click at [187, 75] on input "Pesquisa" at bounding box center [226, 76] width 392 height 11
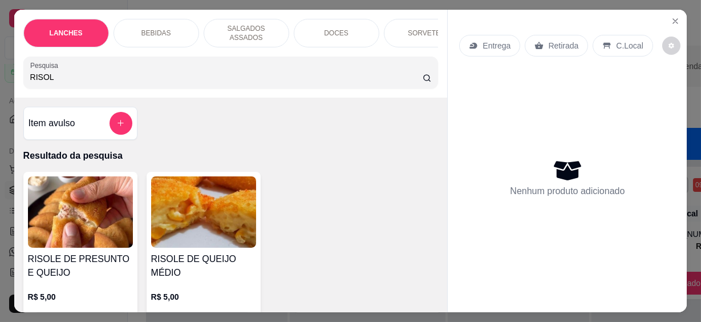
scroll to position [155, 0]
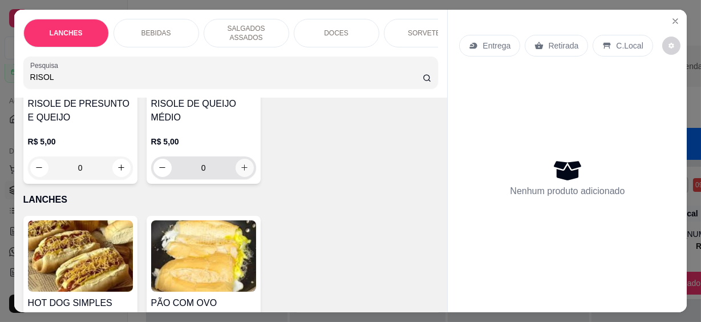
type input "RISOL"
click at [241, 163] on icon "increase-product-quantity" at bounding box center [244, 167] width 9 height 9
type input "1"
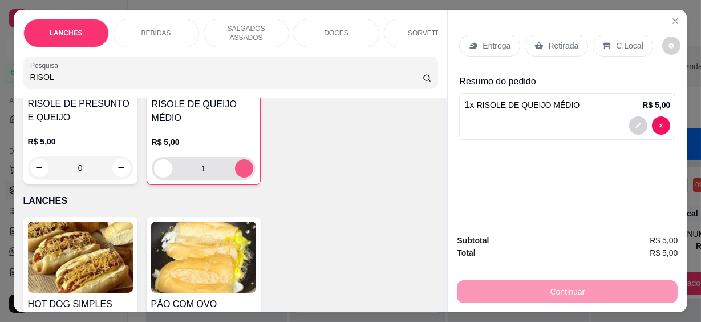
click at [241, 164] on icon "increase-product-quantity" at bounding box center [243, 168] width 9 height 9
type input "2"
drag, startPoint x: 595, startPoint y: 38, endPoint x: 612, endPoint y: 38, distance: 17.1
click at [602, 41] on icon at bounding box center [606, 45] width 9 height 9
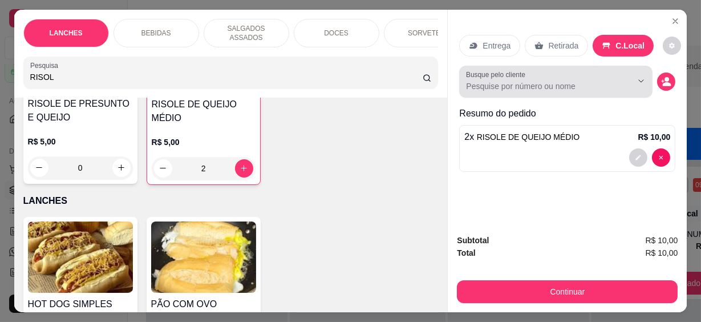
click at [593, 81] on input "Busque pelo cliente" at bounding box center [540, 85] width 148 height 11
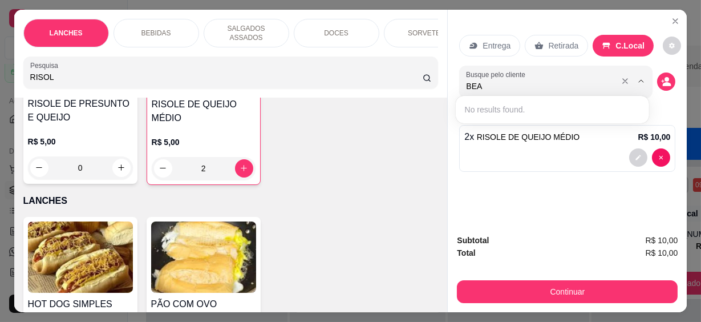
type input "BEAT"
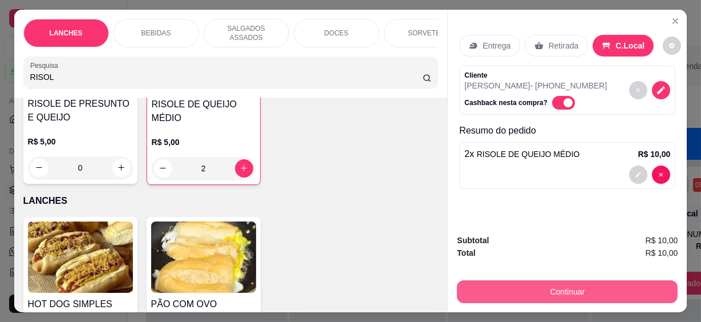
click at [605, 287] on button "Continuar" at bounding box center [567, 291] width 221 height 23
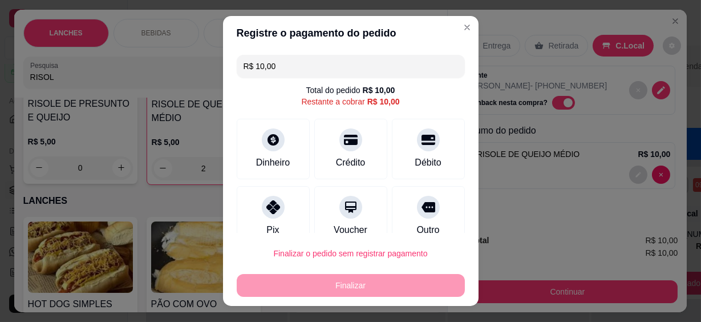
scroll to position [86, 0]
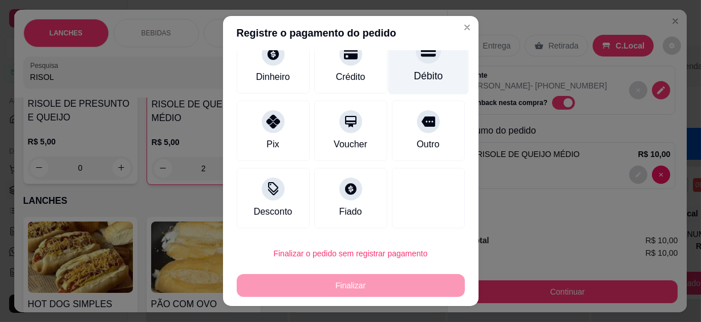
click at [413, 72] on div "Débito" at bounding box center [427, 75] width 29 height 15
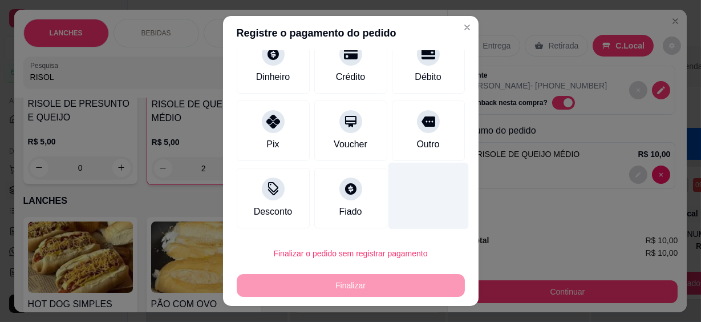
type input "R$ 0,00"
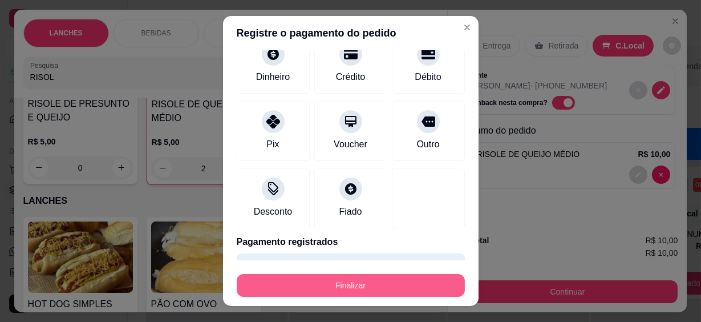
click at [395, 287] on button "Finalizar" at bounding box center [351, 285] width 228 height 23
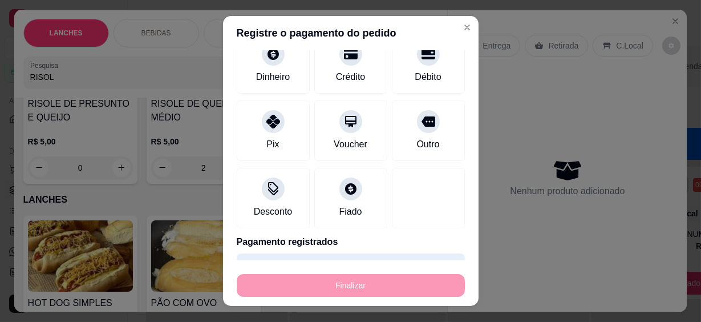
type input "0"
type input "-R$ 10,00"
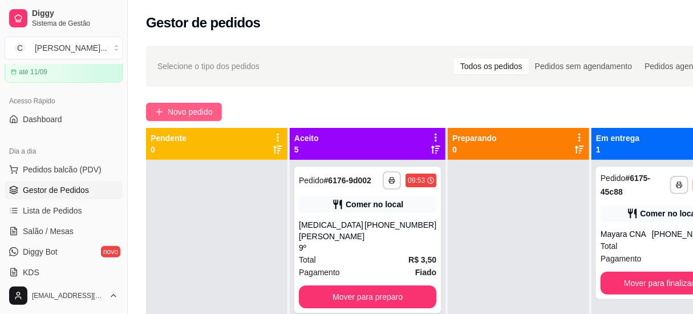
click at [205, 108] on span "Novo pedido" at bounding box center [190, 111] width 45 height 13
click at [166, 75] on input "Pesquisa" at bounding box center [222, 76] width 385 height 11
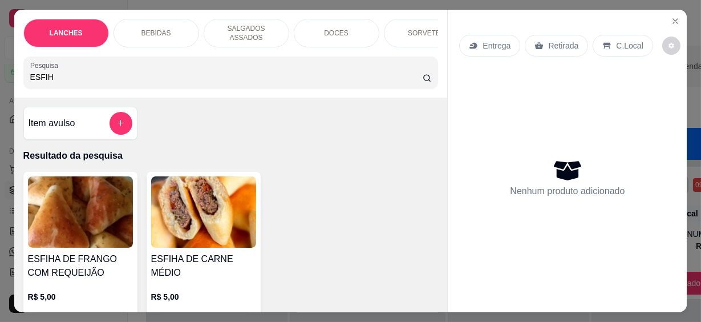
scroll to position [51, 0]
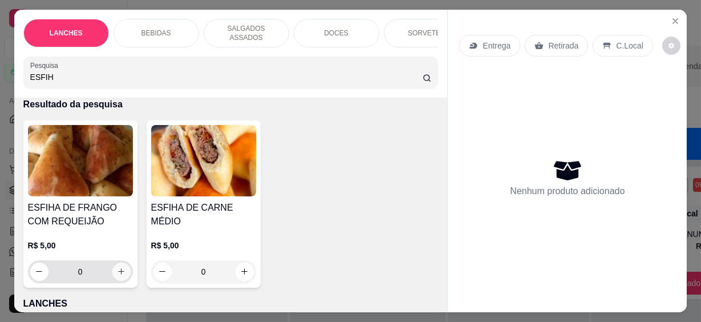
type input "ESFIH"
click at [121, 267] on icon "increase-product-quantity" at bounding box center [121, 271] width 9 height 9
type input "1"
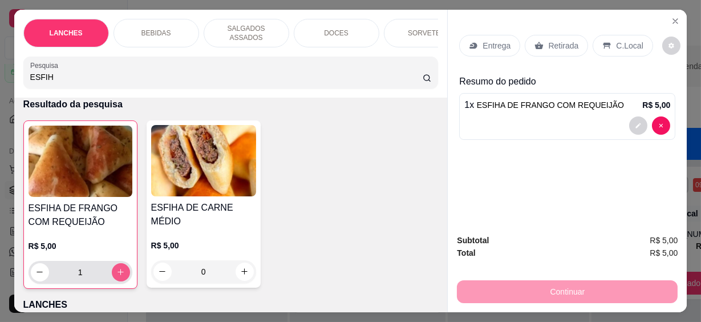
click at [121, 266] on button "increase-product-quantity" at bounding box center [121, 272] width 18 height 18
type input "2"
click at [621, 40] on p "C.Local" at bounding box center [629, 45] width 27 height 11
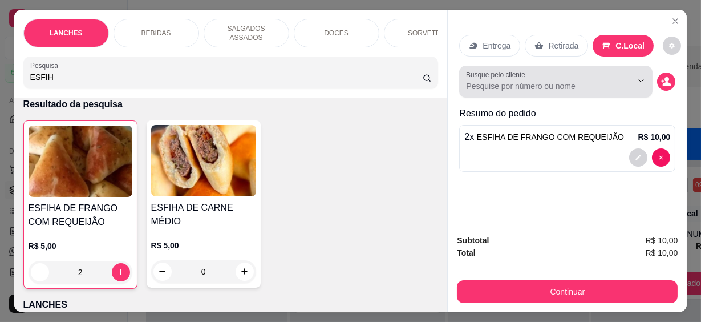
click at [574, 80] on input "Busque pelo cliente" at bounding box center [540, 85] width 148 height 11
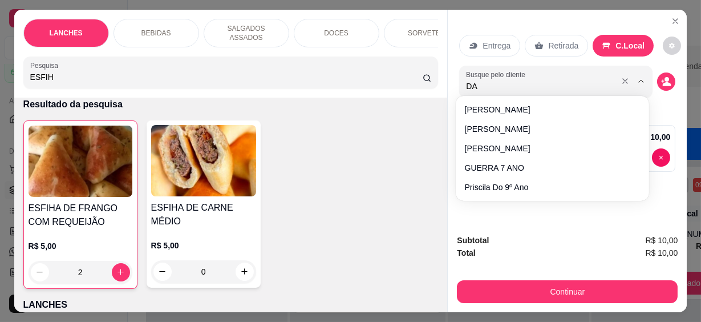
type input "DAV"
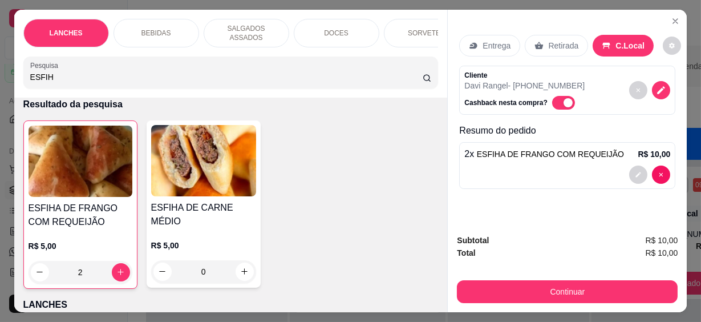
drag, startPoint x: 46, startPoint y: 71, endPoint x: 31, endPoint y: 73, distance: 15.5
click at [31, 73] on input "ESFIH" at bounding box center [226, 76] width 392 height 11
type input "E"
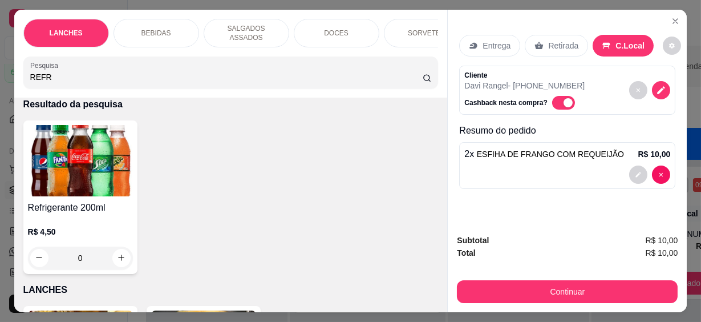
type input "REFR"
click at [119, 254] on icon "increase-product-quantity" at bounding box center [121, 258] width 9 height 9
type input "1"
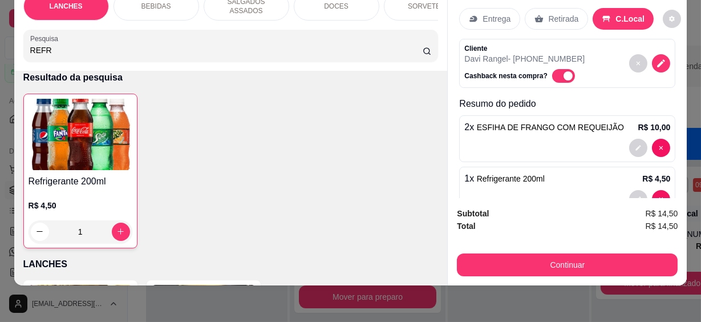
scroll to position [0, 0]
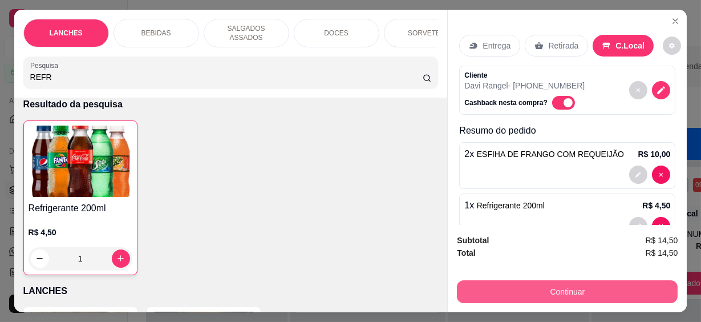
click at [592, 285] on button "Continuar" at bounding box center [567, 291] width 221 height 23
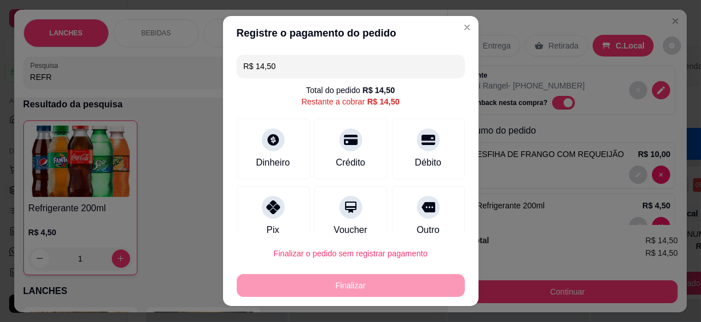
scroll to position [86, 0]
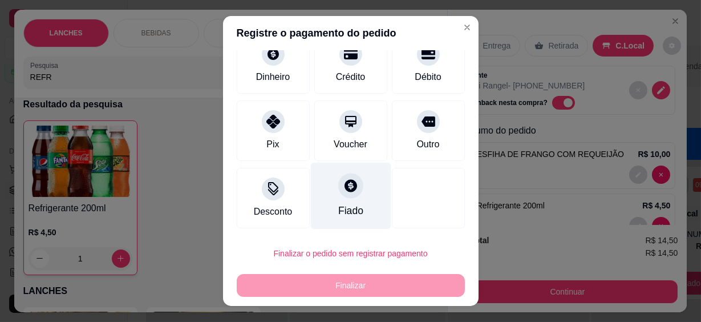
click at [353, 202] on div "Fiado" at bounding box center [350, 196] width 80 height 67
type input "R$ 0,00"
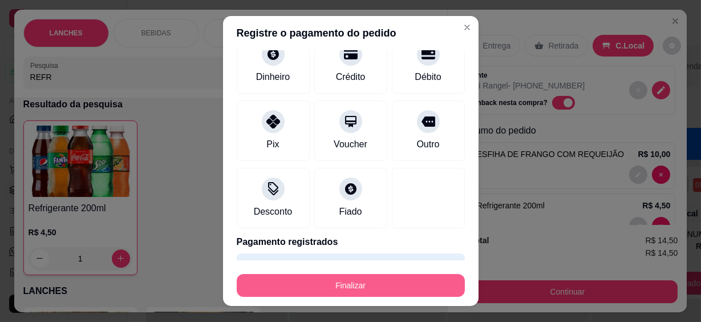
click at [389, 278] on button "Finalizar" at bounding box center [351, 285] width 228 height 23
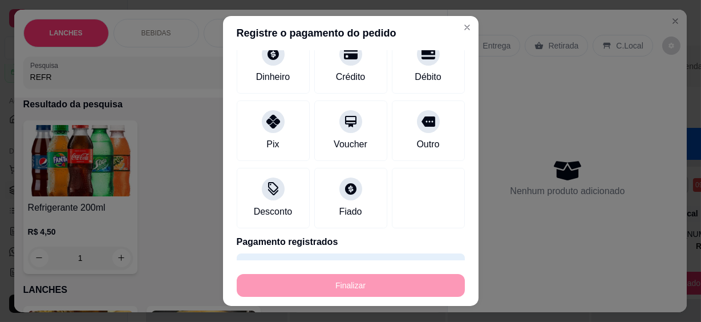
type input "0"
type input "-R$ 14,50"
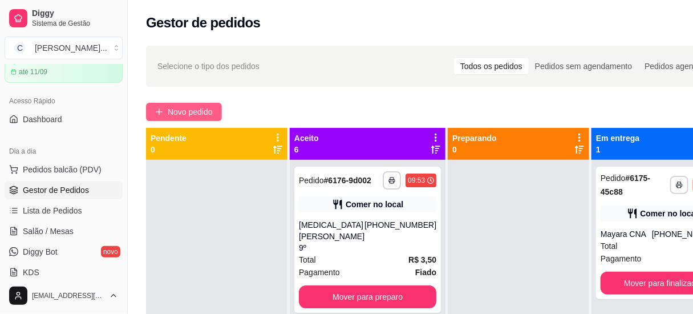
click at [189, 112] on span "Novo pedido" at bounding box center [190, 111] width 45 height 13
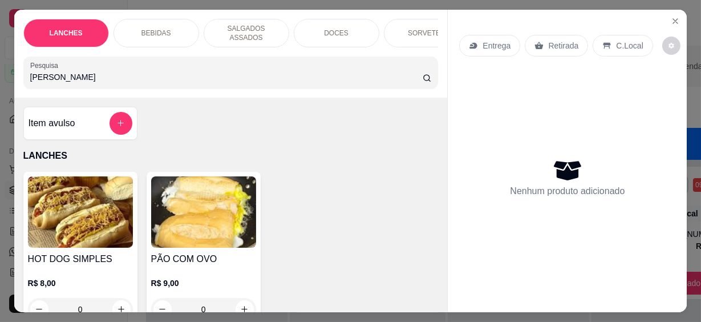
type input "NICOL"
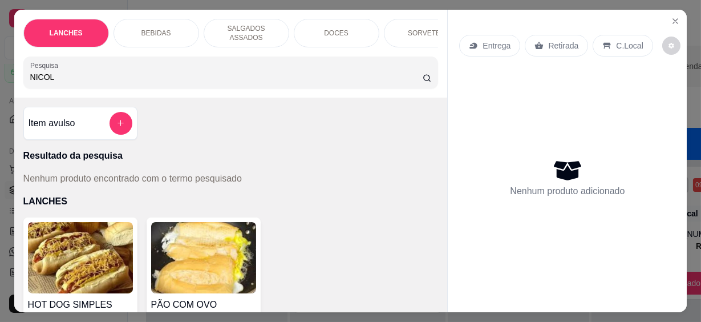
drag, startPoint x: 46, startPoint y: 72, endPoint x: 14, endPoint y: 68, distance: 32.3
click at [14, 68] on div "LANCHES BEBIDAS SALGADOS ASSADOS DOCES SORVETES SALGADINHOS SALGADOS DIVERSOS S…" at bounding box center [230, 54] width 433 height 88
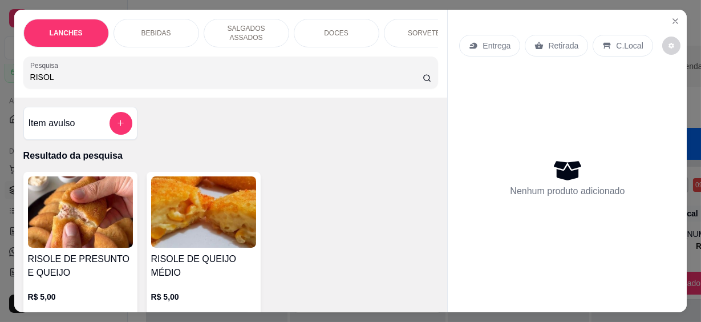
scroll to position [103, 0]
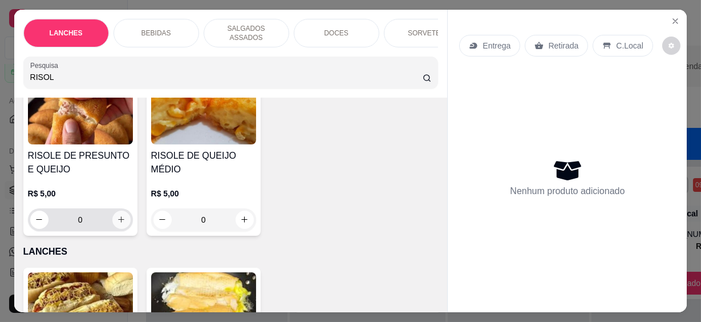
type input "RISOL"
click at [117, 221] on button "increase-product-quantity" at bounding box center [121, 219] width 18 height 18
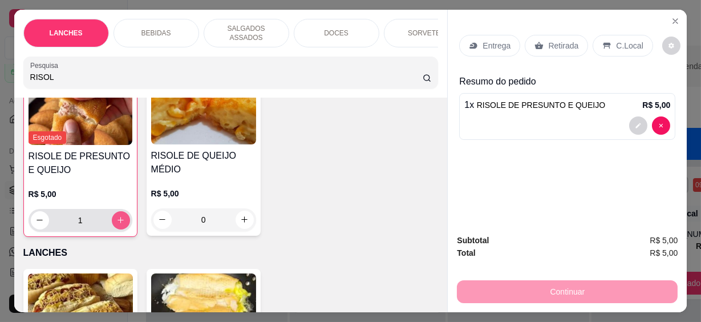
type input "1"
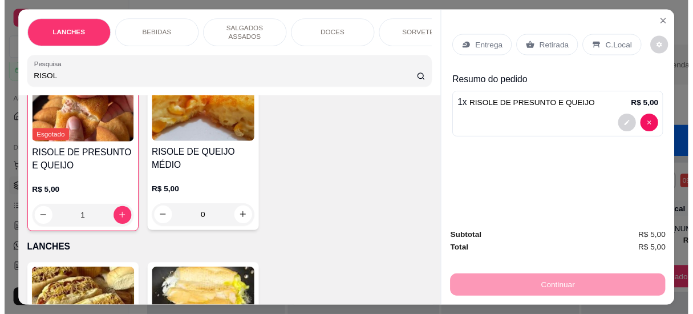
scroll to position [104, 0]
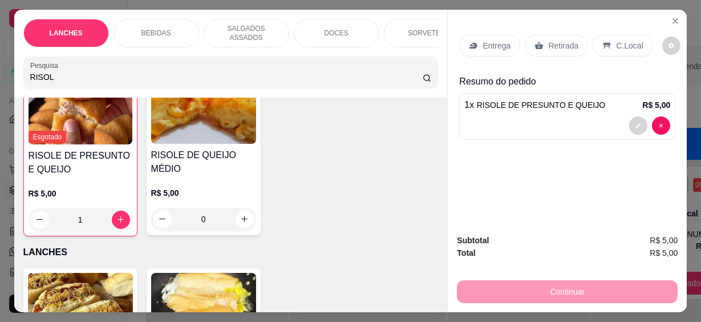
click at [627, 44] on p "C.Local" at bounding box center [629, 45] width 27 height 11
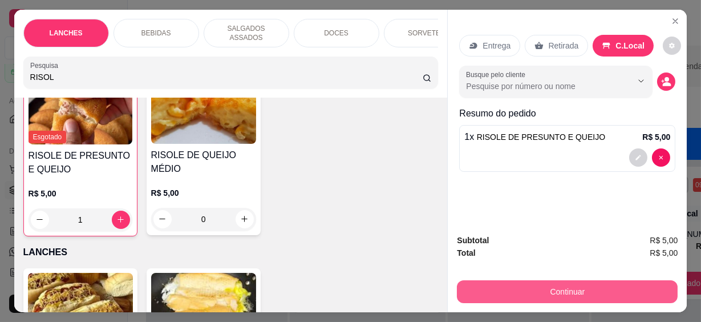
click at [583, 280] on button "Continuar" at bounding box center [567, 291] width 221 height 23
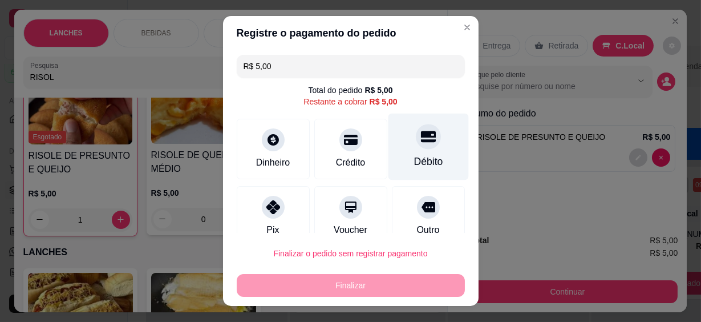
click at [406, 155] on div "Débito" at bounding box center [428, 146] width 80 height 67
type input "R$ 0,00"
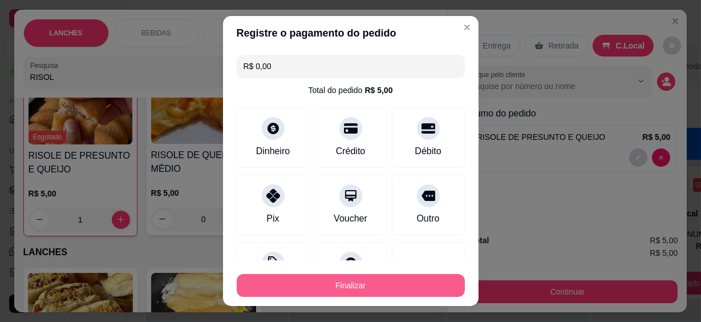
click at [404, 278] on button "Finalizar" at bounding box center [351, 285] width 228 height 23
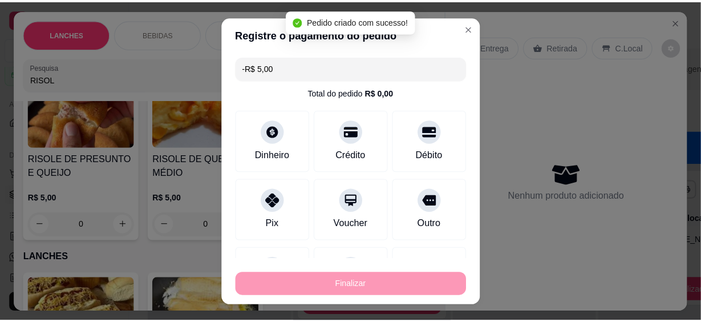
scroll to position [0, 0]
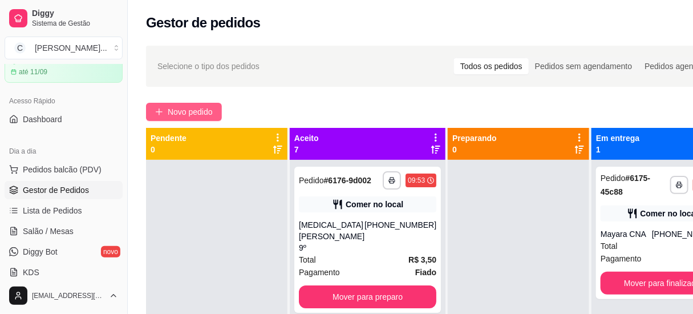
click at [180, 113] on span "Novo pedido" at bounding box center [190, 111] width 45 height 13
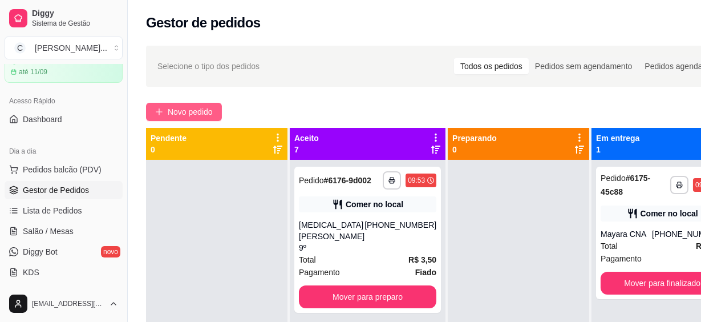
click at [199, 72] on input "Pesquisa" at bounding box center [226, 76] width 392 height 11
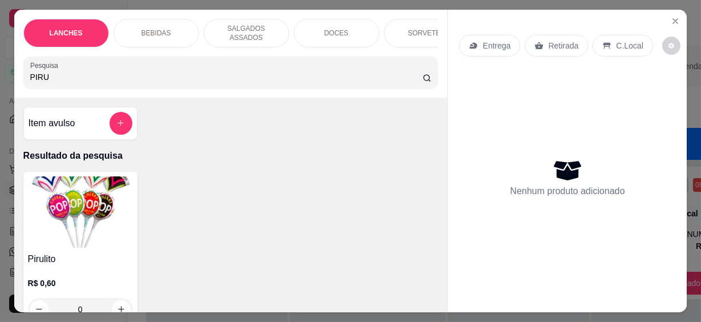
scroll to position [103, 0]
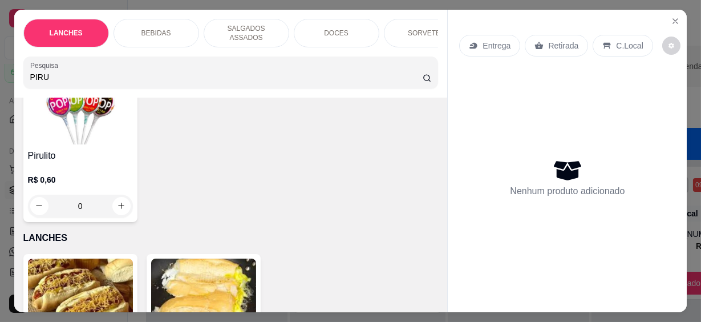
type input "PIRU"
click at [119, 202] on icon "increase-product-quantity" at bounding box center [121, 205] width 9 height 9
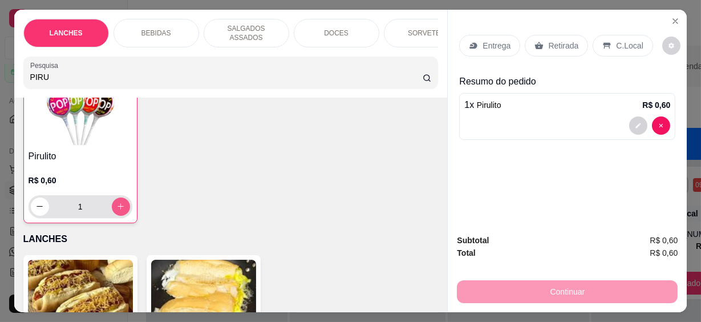
type input "1"
click at [119, 202] on icon "increase-product-quantity" at bounding box center [120, 205] width 9 height 9
type input "2"
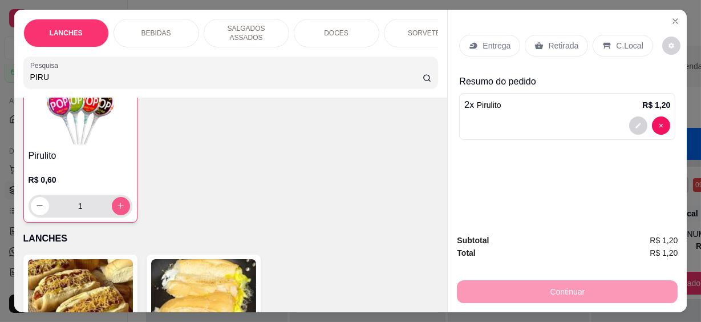
type input "2"
click at [119, 202] on icon "increase-product-quantity" at bounding box center [120, 205] width 9 height 9
type input "3"
drag, startPoint x: 52, startPoint y: 71, endPoint x: 10, endPoint y: 66, distance: 43.0
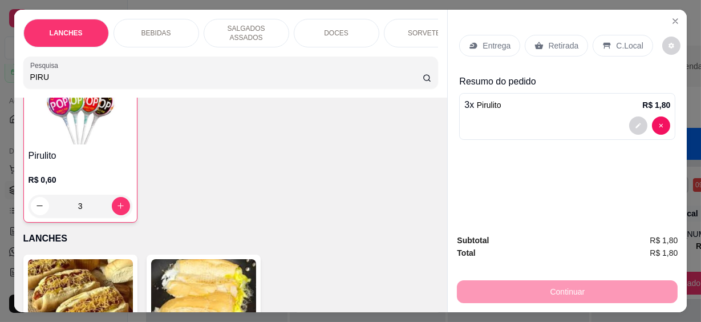
click at [14, 66] on div "LANCHES BEBIDAS SALGADOS ASSADOS DOCES SORVETES SALGADINHOS SALGADOS DIVERSOS S…" at bounding box center [230, 54] width 433 height 88
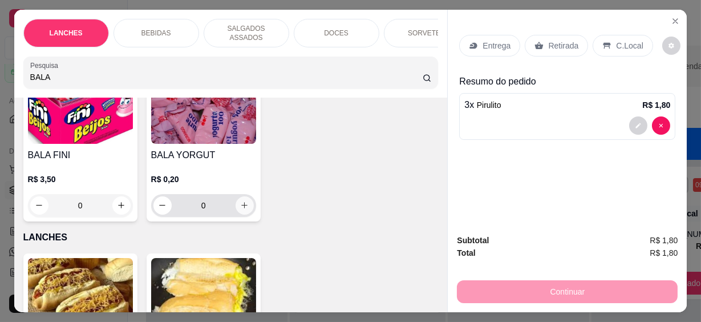
type input "BALA"
click at [241, 202] on icon "increase-product-quantity" at bounding box center [244, 205] width 6 height 6
type input "1"
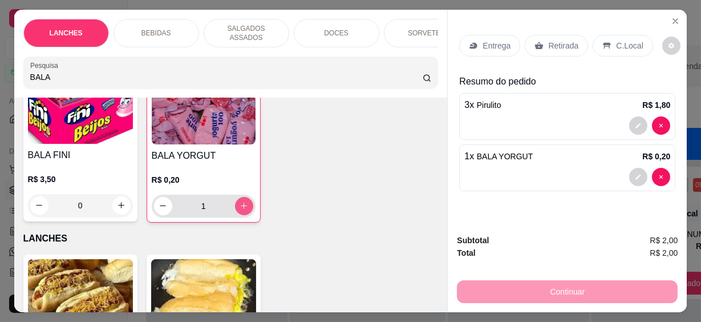
click at [241, 201] on icon "increase-product-quantity" at bounding box center [243, 205] width 9 height 9
type input "2"
click at [624, 40] on p "C.Local" at bounding box center [629, 45] width 27 height 11
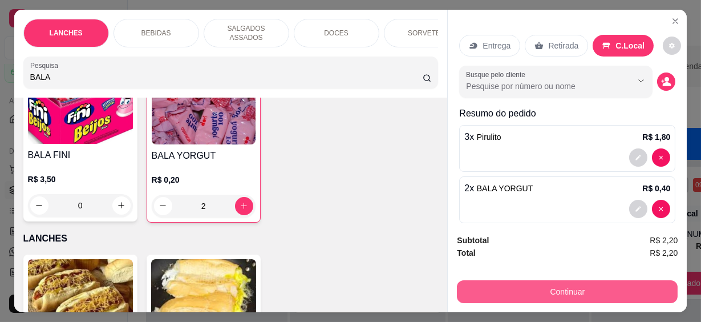
click at [616, 290] on button "Continuar" at bounding box center [567, 291] width 221 height 23
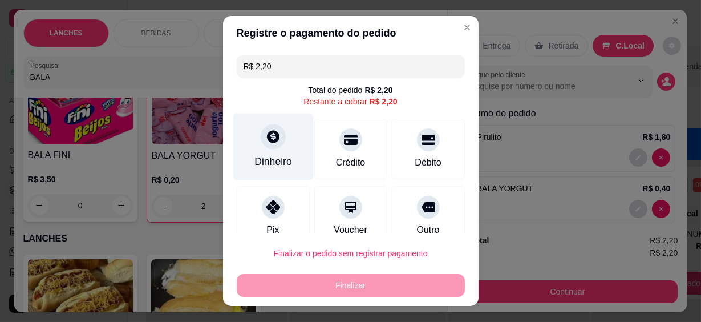
click at [259, 157] on div "Dinheiro" at bounding box center [273, 161] width 38 height 15
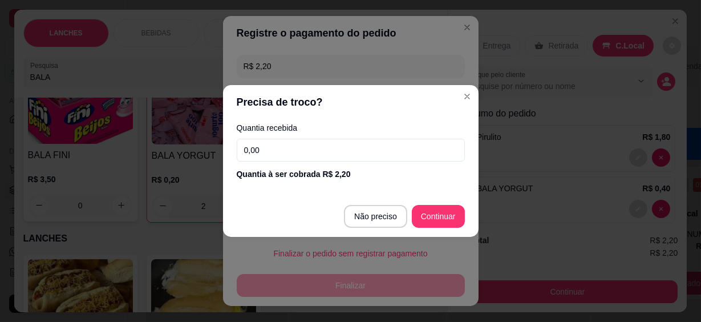
click at [428, 228] on footer "Não preciso Continuar" at bounding box center [350, 216] width 255 height 41
type input "R$ 0,00"
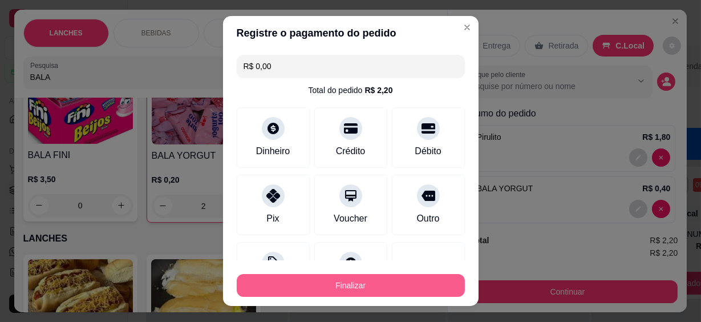
click at [412, 283] on button "Finalizar" at bounding box center [351, 285] width 228 height 23
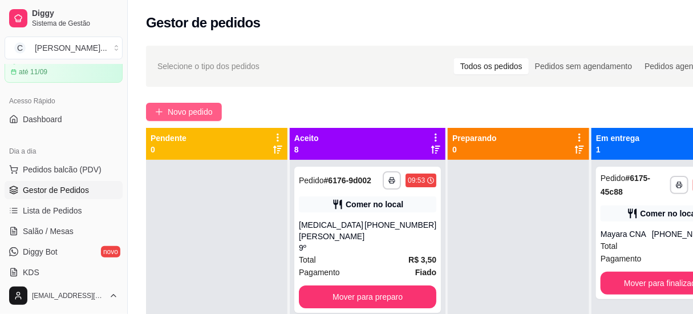
click at [177, 113] on span "Novo pedido" at bounding box center [190, 111] width 45 height 13
click at [196, 75] on input "Pesquisa" at bounding box center [222, 76] width 385 height 11
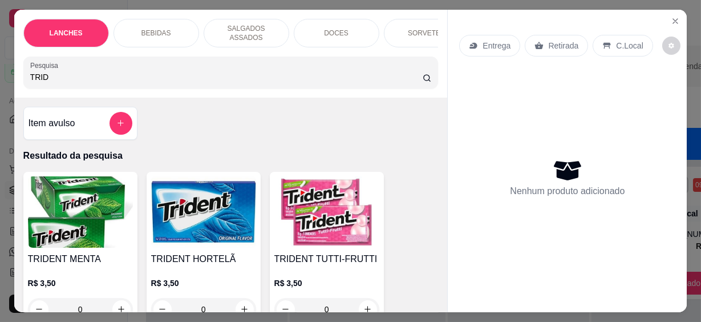
scroll to position [103, 0]
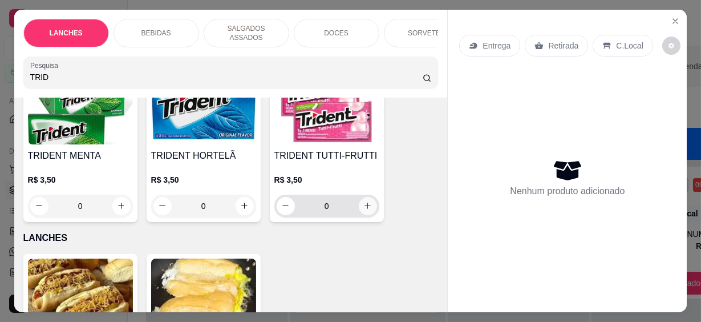
type input "TRID"
click at [363, 202] on icon "increase-product-quantity" at bounding box center [367, 206] width 9 height 9
type input "1"
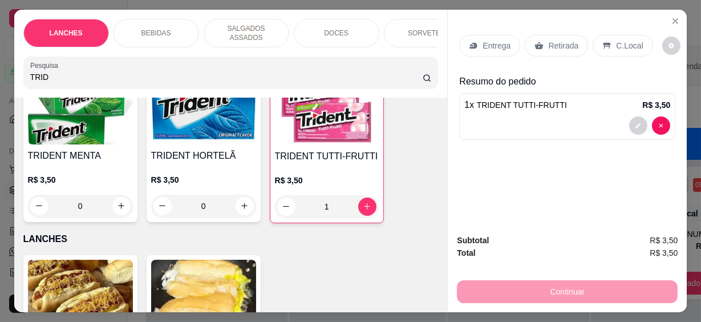
click at [631, 44] on p "C.Local" at bounding box center [629, 45] width 27 height 11
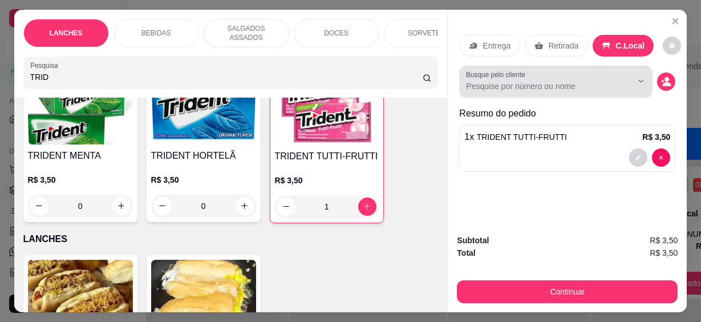
click at [534, 80] on input "Busque pelo cliente" at bounding box center [540, 85] width 148 height 11
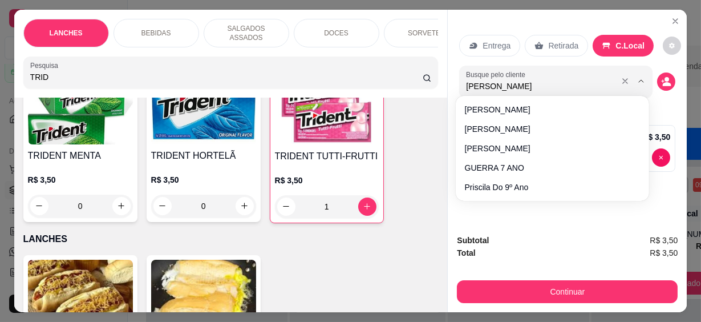
type input "[PERSON_NAME]"
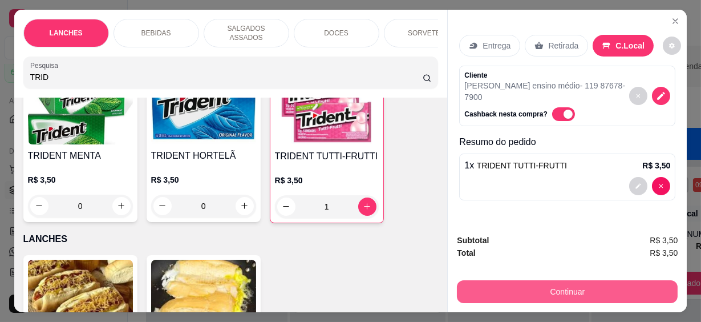
click at [602, 287] on button "Continuar" at bounding box center [567, 291] width 221 height 23
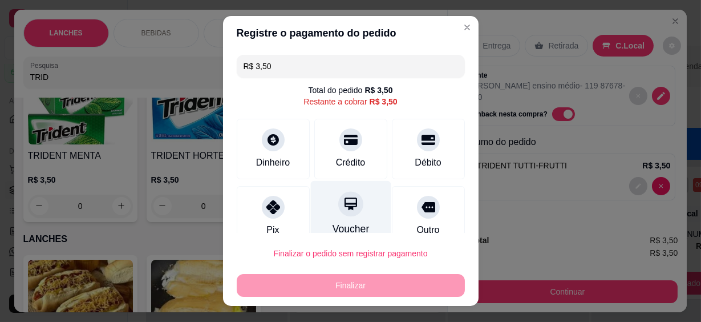
scroll to position [20, 0]
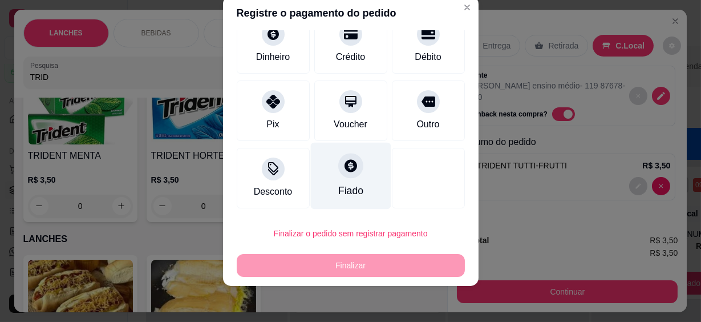
drag, startPoint x: 348, startPoint y: 186, endPoint x: 350, endPoint y: 205, distance: 19.0
click at [348, 186] on div "Fiado" at bounding box center [350, 190] width 25 height 15
type input "R$ 0,00"
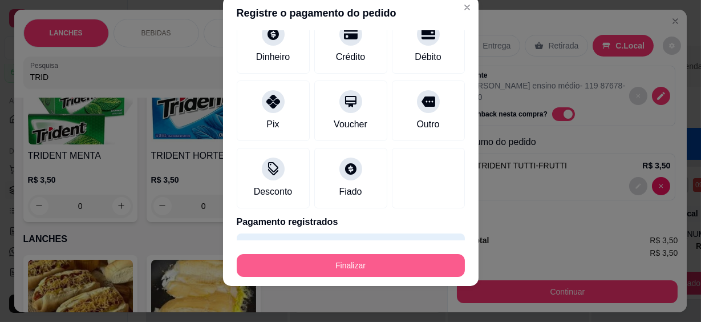
click at [367, 265] on button "Finalizar" at bounding box center [351, 265] width 228 height 23
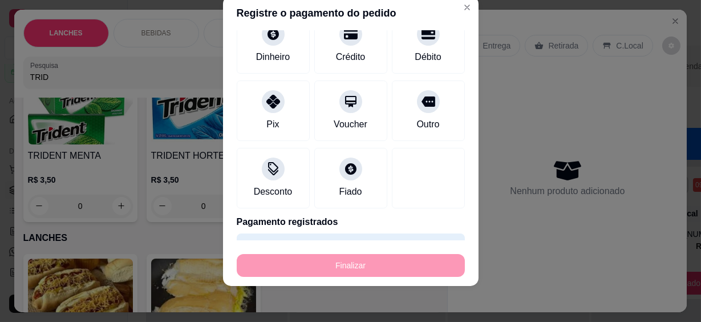
type input "0"
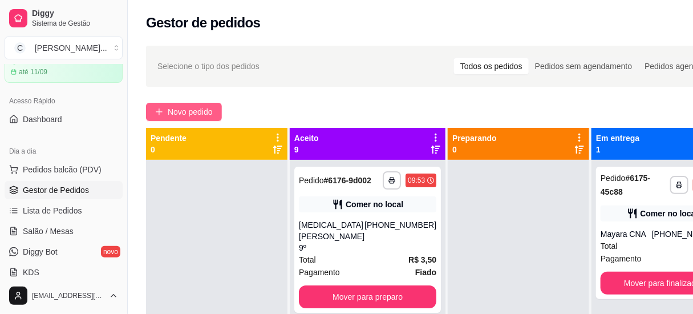
click at [205, 110] on span "Novo pedido" at bounding box center [190, 111] width 45 height 13
click at [234, 75] on input "Pesquisa" at bounding box center [222, 76] width 385 height 11
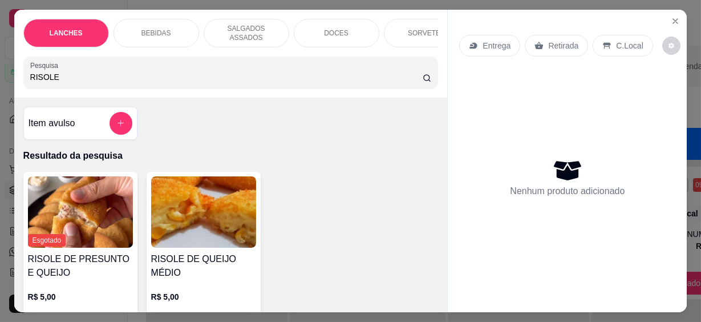
scroll to position [103, 0]
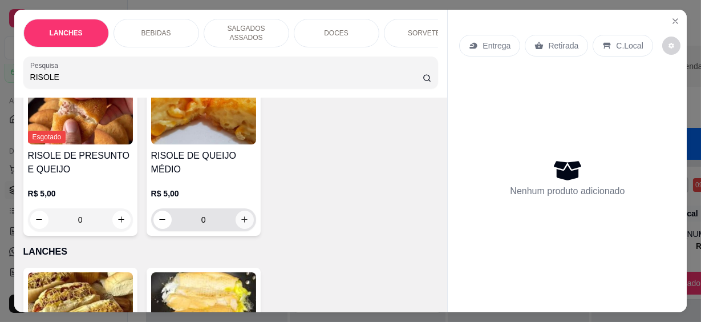
type input "RISOLE"
click at [240, 215] on icon "increase-product-quantity" at bounding box center [244, 219] width 9 height 9
type input "1"
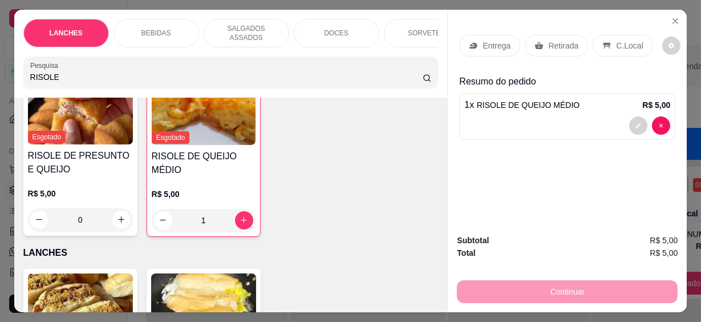
drag, startPoint x: 57, startPoint y: 67, endPoint x: 0, endPoint y: 62, distance: 57.2
click at [0, 62] on html "**********" at bounding box center [350, 161] width 701 height 322
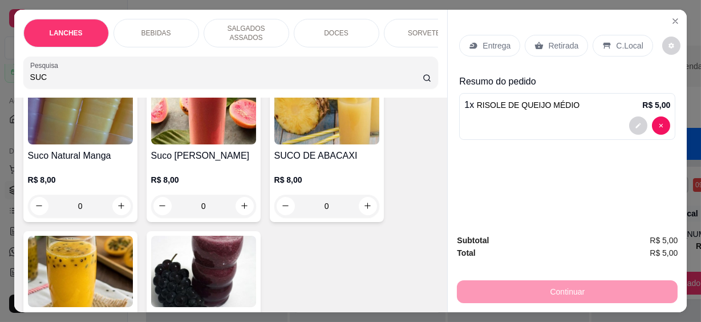
scroll to position [266, 0]
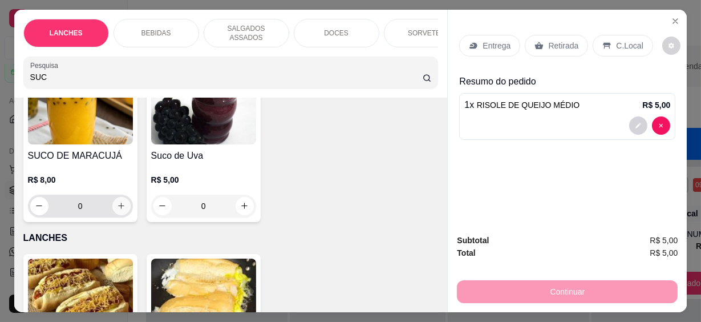
type input "SUC"
click at [117, 201] on icon "increase-product-quantity" at bounding box center [121, 205] width 9 height 9
type input "1"
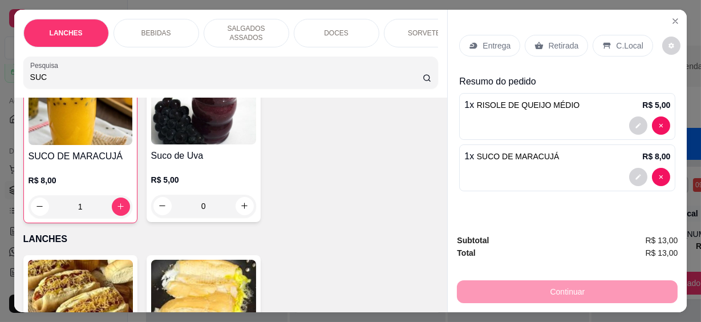
scroll to position [266, 0]
click at [636, 43] on div "C.Local" at bounding box center [622, 46] width 60 height 22
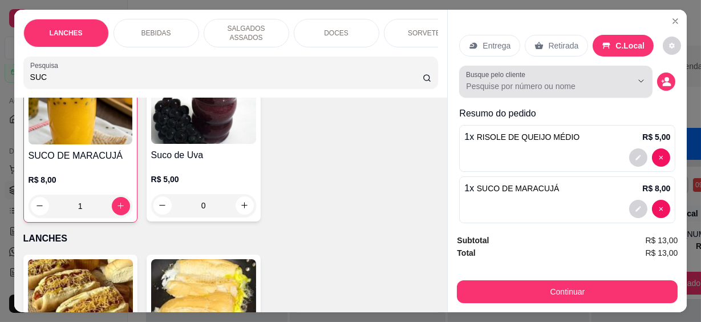
click at [594, 88] on div at bounding box center [556, 81] width 180 height 23
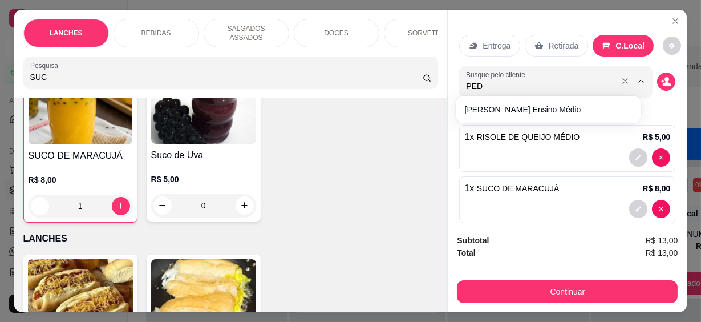
type input "PEDR"
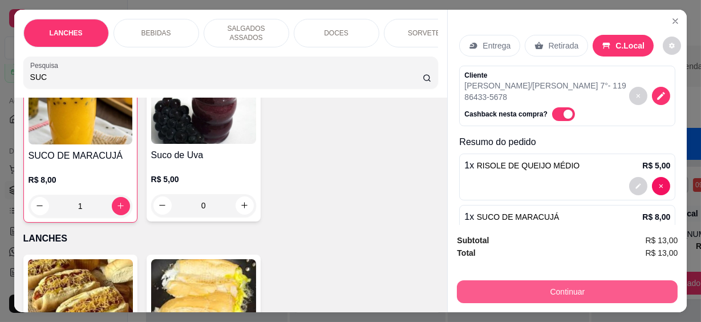
click at [573, 290] on button "Continuar" at bounding box center [567, 291] width 221 height 23
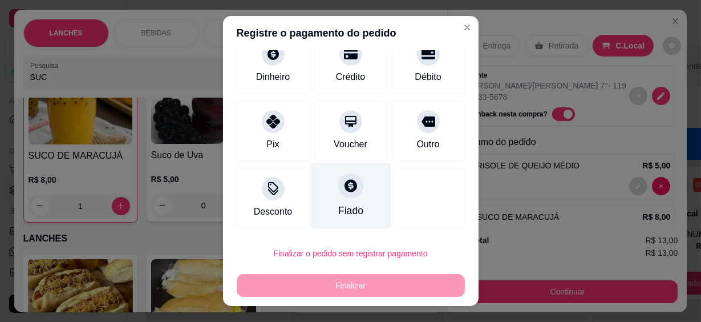
click at [350, 197] on div "Fiado" at bounding box center [350, 196] width 80 height 67
type input "R$ 0,00"
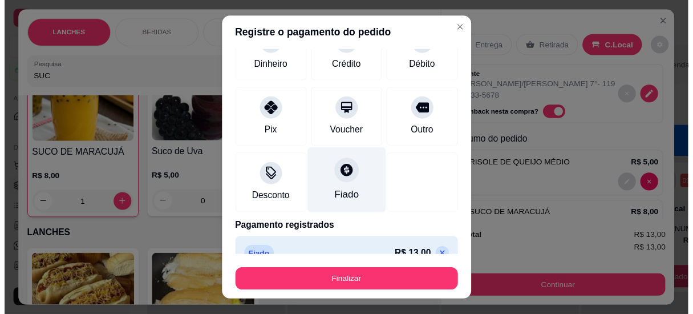
scroll to position [74, 0]
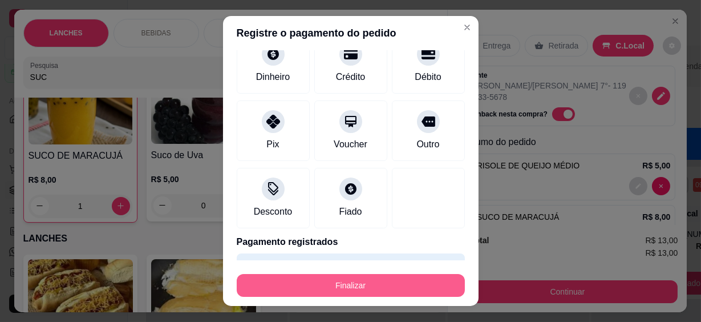
click at [380, 283] on button "Finalizar" at bounding box center [351, 285] width 228 height 23
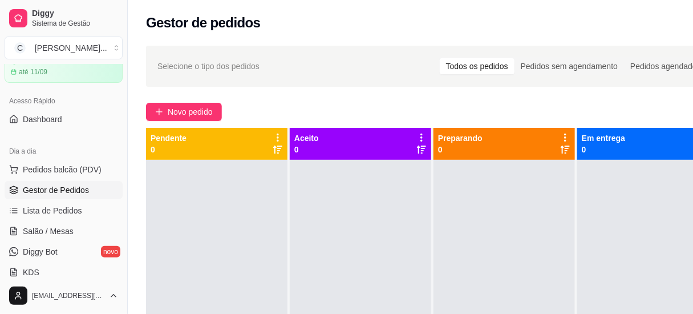
click at [385, 185] on div at bounding box center [360, 317] width 141 height 314
click at [73, 169] on span "Pedidos balcão (PDV)" at bounding box center [62, 169] width 79 height 11
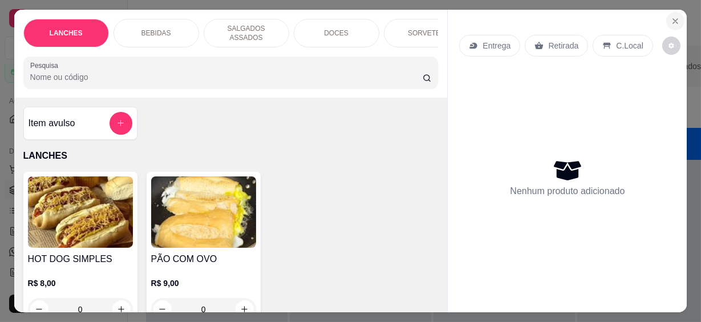
click at [671, 17] on icon "Close" at bounding box center [675, 21] width 9 height 9
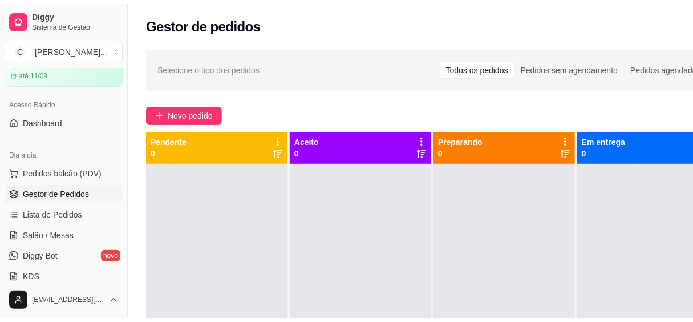
scroll to position [207, 0]
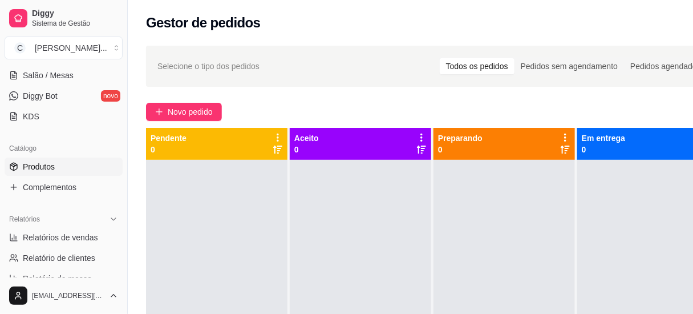
click at [44, 166] on span "Produtos" at bounding box center [39, 166] width 32 height 11
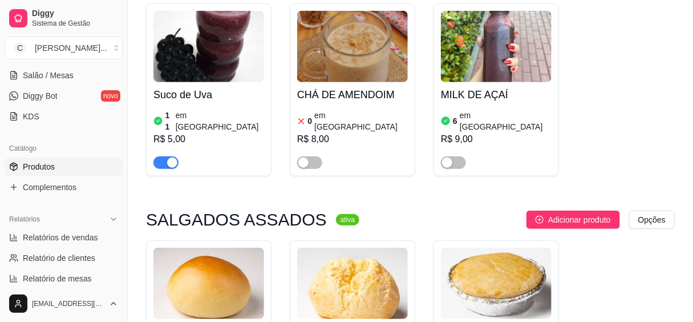
scroll to position [1918, 0]
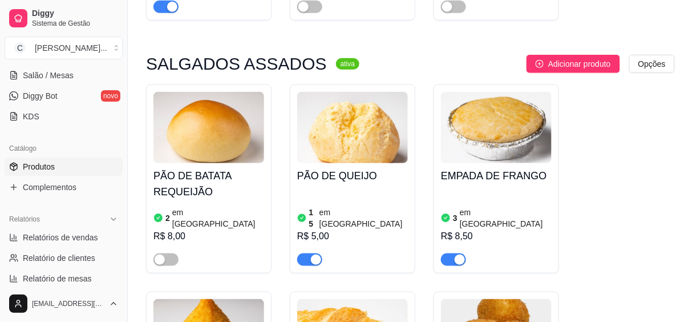
click at [330, 168] on h4 "PÃO DE QUEIJO" at bounding box center [352, 176] width 111 height 16
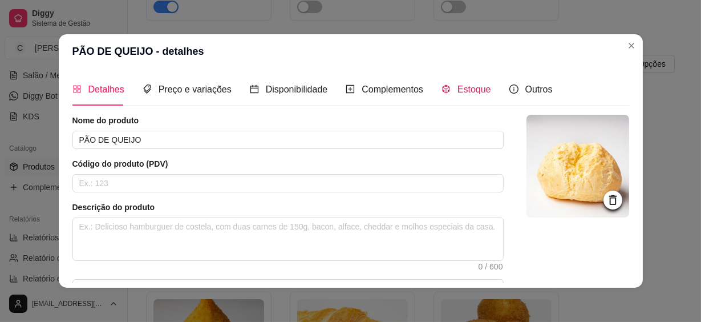
click at [457, 82] on div "Estoque" at bounding box center [466, 89] width 50 height 14
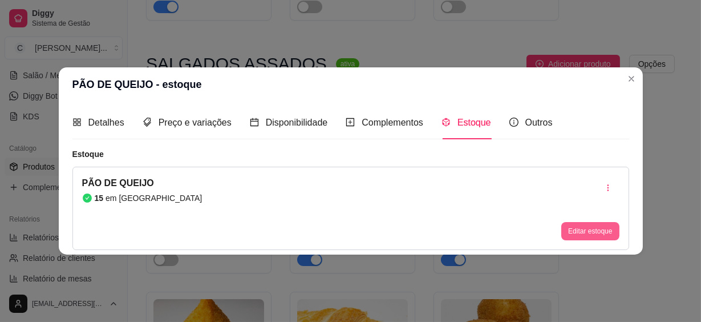
click at [588, 226] on button "Editar estoque" at bounding box center [590, 231] width 58 height 18
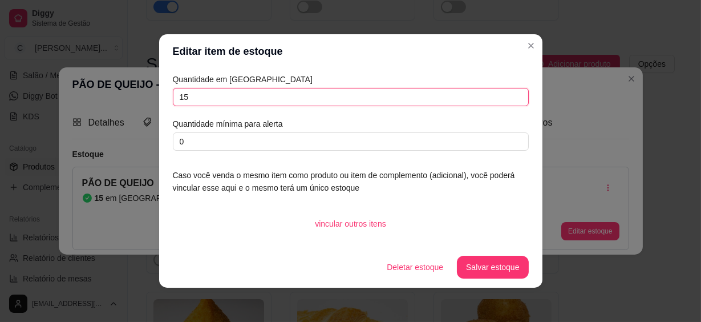
drag, startPoint x: 232, startPoint y: 102, endPoint x: 162, endPoint y: 92, distance: 70.9
click at [162, 92] on div "Quantidade em estoque 15 Quantidade mínima para alerta 0 Caso você venda o mesm…" at bounding box center [350, 157] width 383 height 178
type input "40"
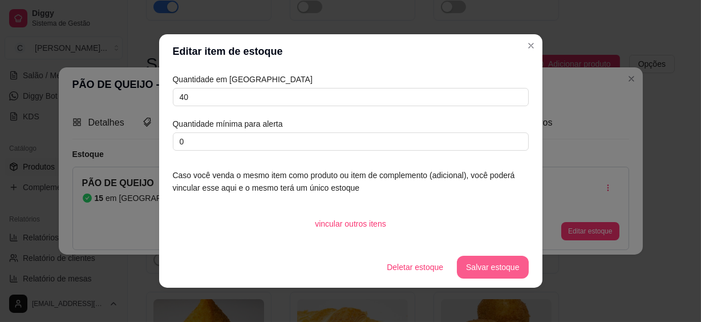
click at [497, 261] on button "Salvar estoque" at bounding box center [492, 266] width 71 height 23
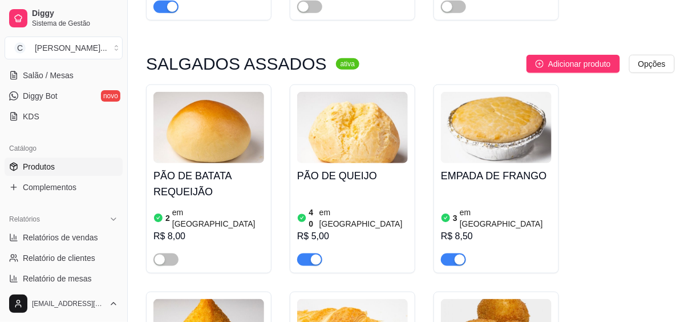
click at [213, 168] on h4 "PÃO DE BATATA REQUEIJÃO" at bounding box center [208, 184] width 111 height 32
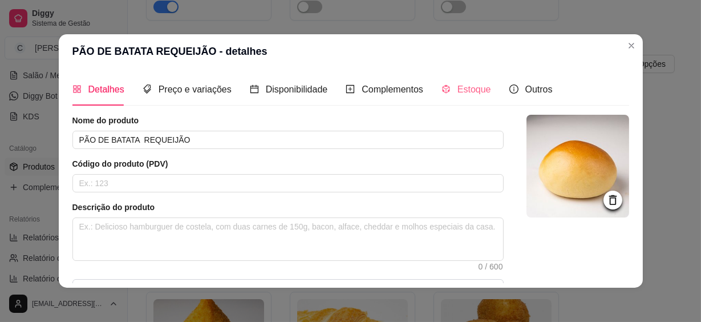
click at [491, 92] on div "Detalhes Preço e variações Disponibilidade Complementos Estoque Outros" at bounding box center [312, 89] width 480 height 33
click at [464, 93] on span "Estoque" at bounding box center [474, 89] width 34 height 10
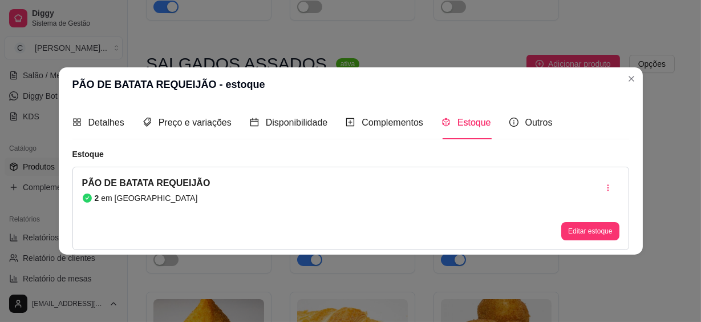
click at [567, 224] on button "Editar estoque" at bounding box center [590, 231] width 58 height 18
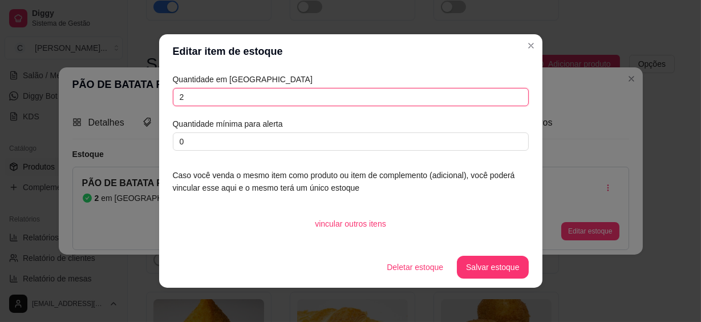
drag, startPoint x: 137, startPoint y: 99, endPoint x: 109, endPoint y: 98, distance: 28.0
click at [125, 99] on div "Editar item de estoque Quantidade em estoque 2 Quantidade mínima para alerta 0 …" at bounding box center [350, 161] width 701 height 322
type input "10"
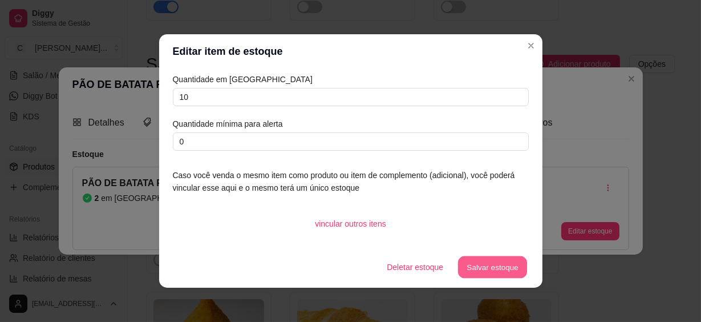
click at [491, 269] on button "Salvar estoque" at bounding box center [493, 267] width 70 height 22
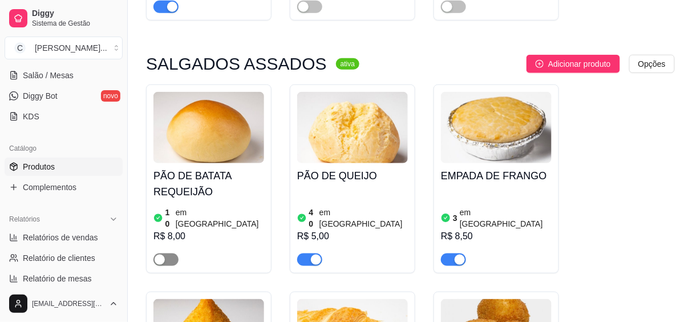
click at [166, 253] on button "button" at bounding box center [165, 259] width 25 height 13
click at [502, 163] on div "EMPADA DE FRANGO 3 em estoque R$ 8,50" at bounding box center [496, 214] width 111 height 103
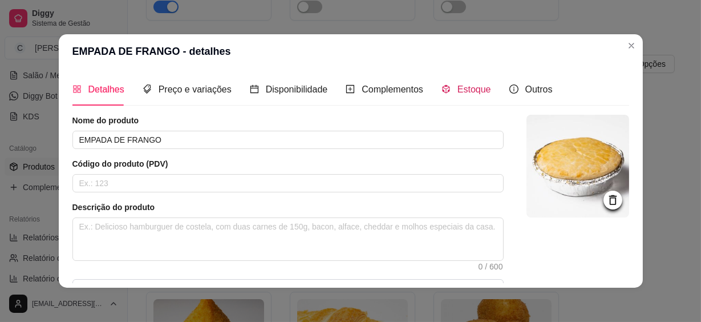
click at [478, 96] on div "Estoque" at bounding box center [466, 89] width 50 height 14
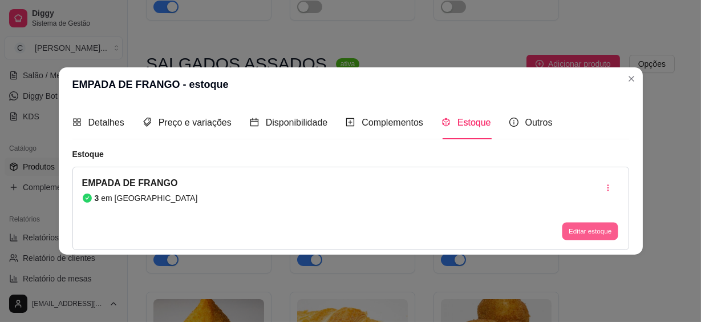
click at [566, 222] on button "Editar estoque" at bounding box center [590, 231] width 56 height 18
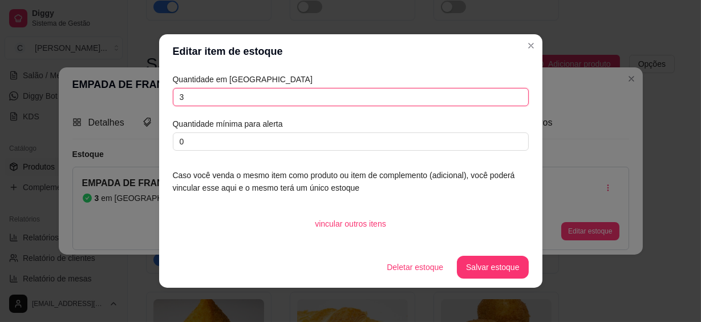
drag, startPoint x: 182, startPoint y: 91, endPoint x: 173, endPoint y: 98, distance: 11.1
click at [173, 98] on input "3" at bounding box center [351, 97] width 356 height 18
type input "10"
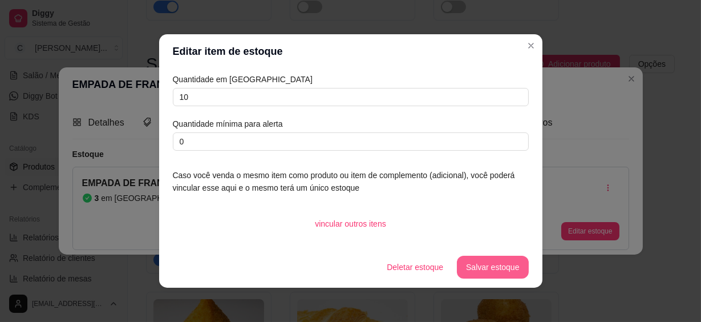
click at [485, 267] on button "Salvar estoque" at bounding box center [492, 266] width 71 height 23
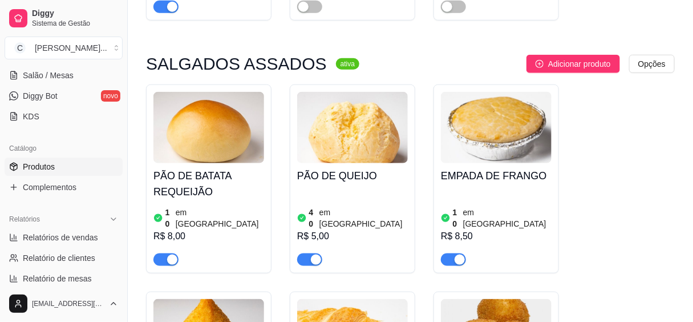
scroll to position [1969, 0]
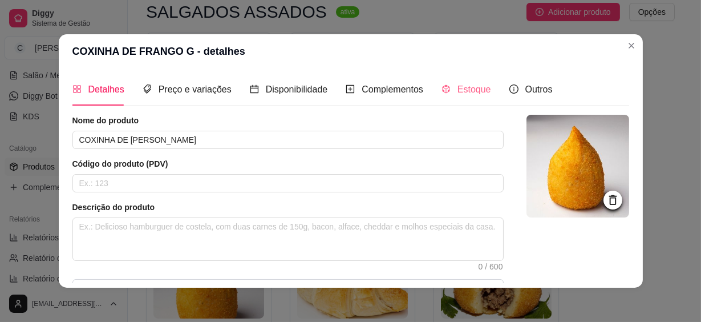
click at [479, 97] on div "Estoque" at bounding box center [466, 89] width 50 height 33
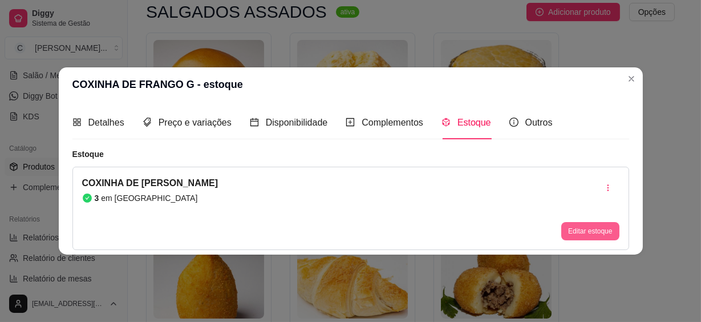
click at [586, 230] on button "Editar estoque" at bounding box center [590, 231] width 58 height 18
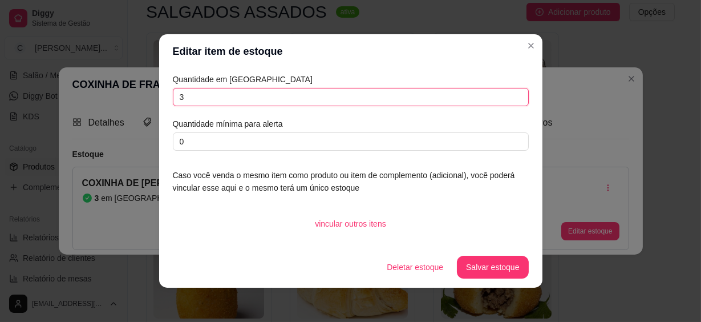
drag, startPoint x: 210, startPoint y: 96, endPoint x: 131, endPoint y: 93, distance: 78.8
click at [131, 93] on div "Editar item de estoque Quantidade em estoque 3 Quantidade mínima para alerta 0 …" at bounding box center [350, 161] width 701 height 322
type input "1"
type input "20"
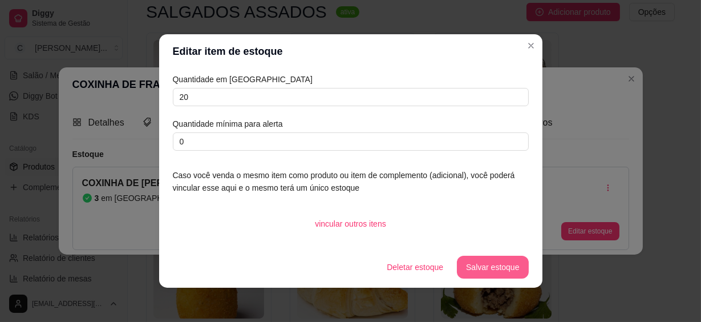
click at [507, 270] on button "Salvar estoque" at bounding box center [492, 266] width 71 height 23
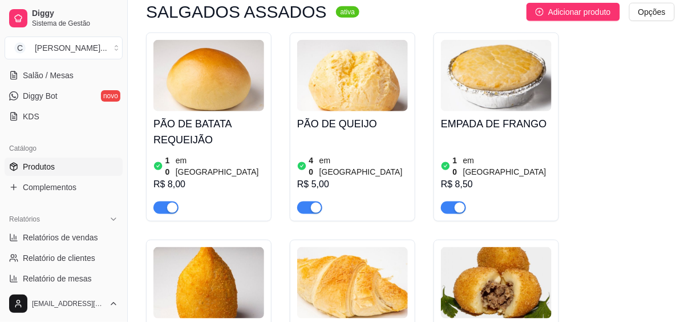
scroll to position [2021, 0]
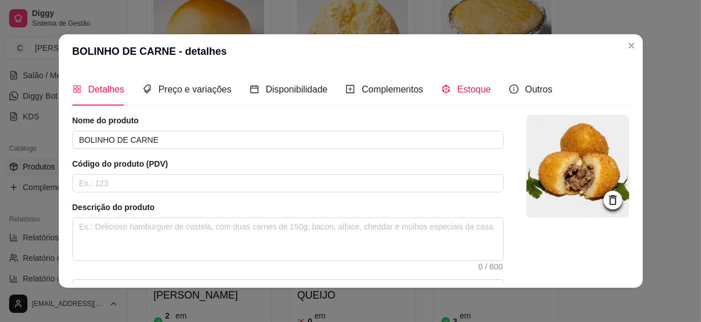
click at [462, 94] on span "Estoque" at bounding box center [474, 89] width 34 height 10
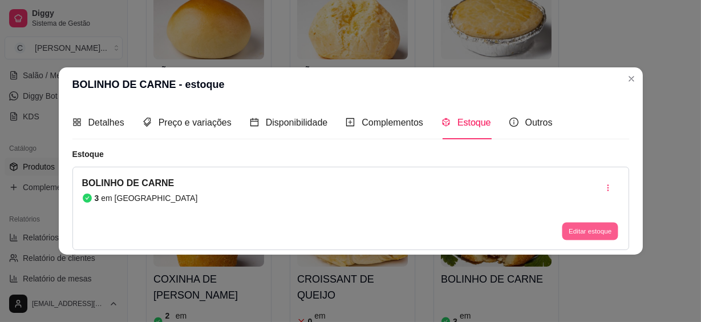
click at [592, 230] on button "Editar estoque" at bounding box center [590, 231] width 56 height 18
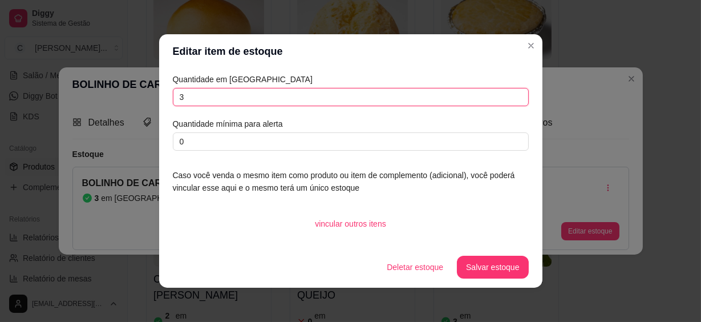
drag, startPoint x: 200, startPoint y: 96, endPoint x: 139, endPoint y: 98, distance: 60.5
click at [139, 98] on div "Editar item de estoque Quantidade em estoque 3 Quantidade mínima para alerta 0 …" at bounding box center [350, 161] width 701 height 322
type input "10"
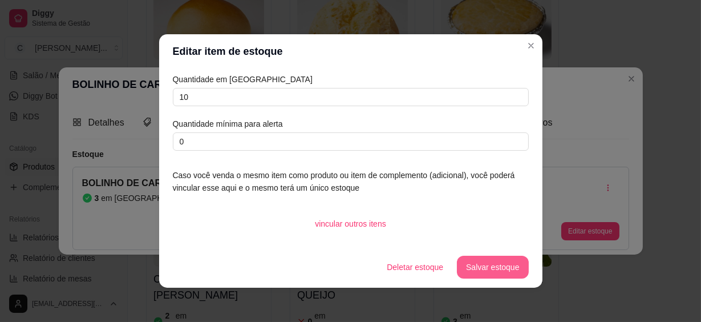
click at [506, 260] on button "Salvar estoque" at bounding box center [492, 266] width 71 height 23
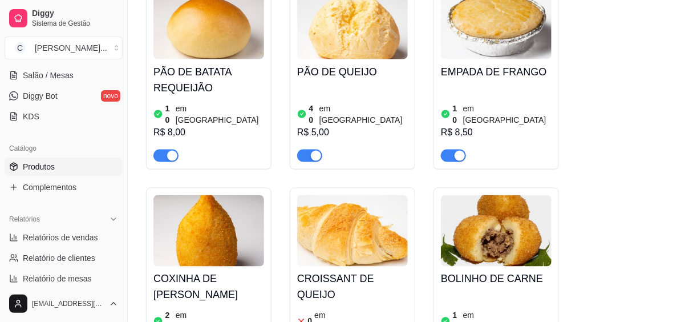
scroll to position [2177, 0]
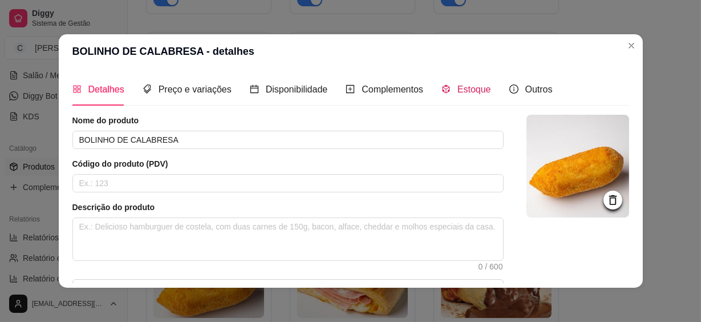
click at [479, 91] on span "Estoque" at bounding box center [474, 89] width 34 height 10
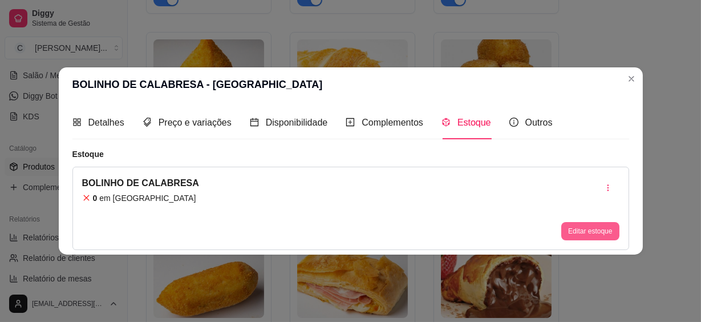
click at [578, 234] on button "Editar estoque" at bounding box center [590, 231] width 58 height 18
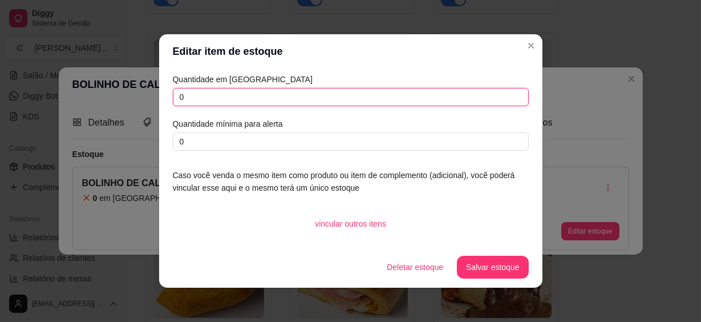
click at [212, 96] on input "0" at bounding box center [351, 97] width 356 height 18
type input "10"
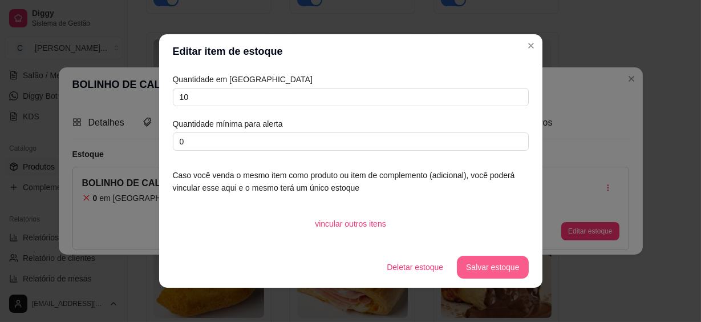
click at [477, 264] on button "Salvar estoque" at bounding box center [492, 266] width 71 height 23
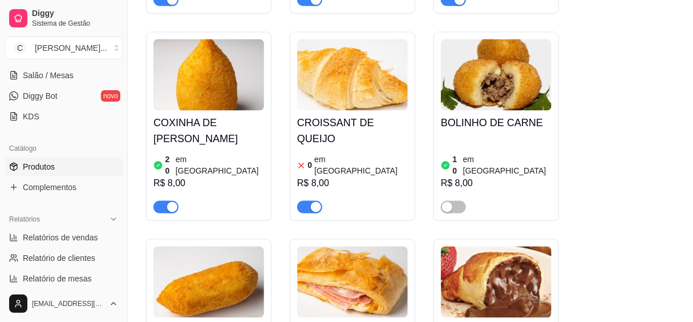
click at [450, 202] on div "button" at bounding box center [447, 207] width 10 height 10
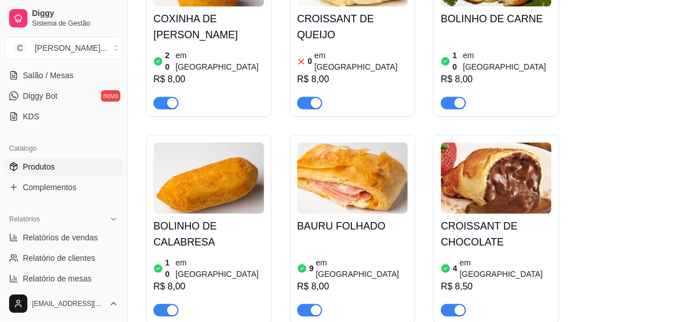
scroll to position [2332, 0]
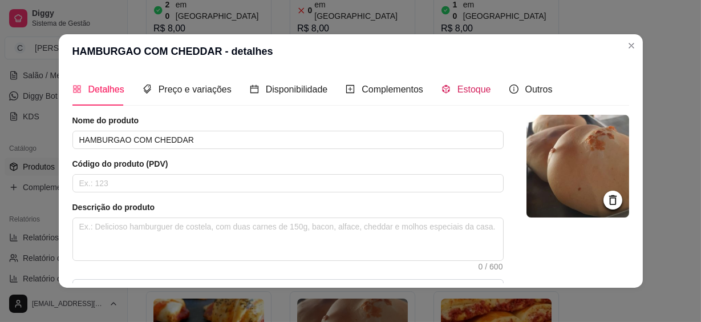
click at [450, 90] on div "Estoque" at bounding box center [466, 89] width 50 height 14
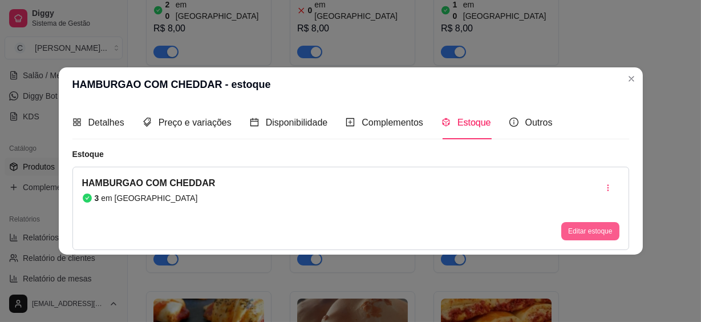
click at [568, 233] on button "Editar estoque" at bounding box center [590, 231] width 58 height 18
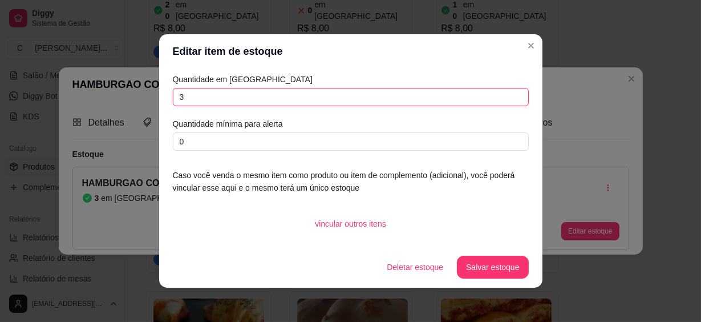
click at [269, 104] on input "3" at bounding box center [351, 97] width 356 height 18
type input "10"
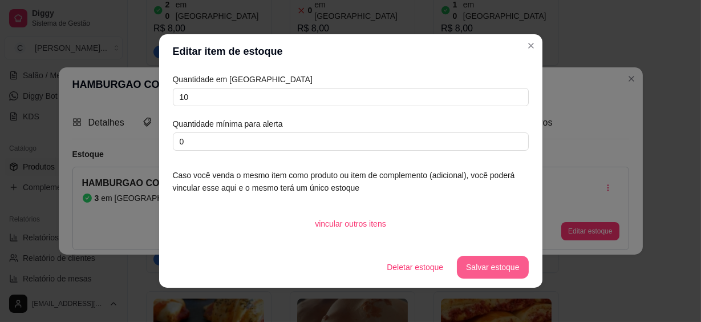
click at [491, 263] on button "Salvar estoque" at bounding box center [492, 266] width 71 height 23
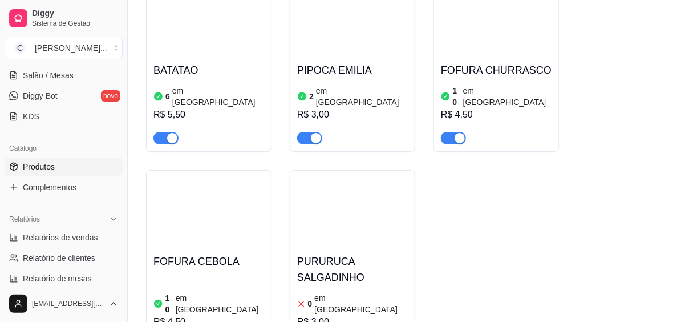
scroll to position [6116, 0]
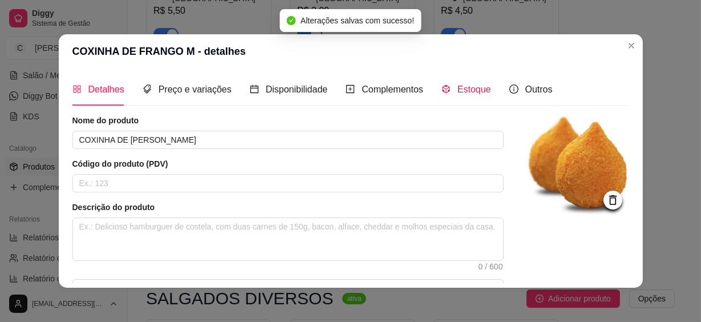
click at [457, 92] on span "Estoque" at bounding box center [474, 89] width 34 height 10
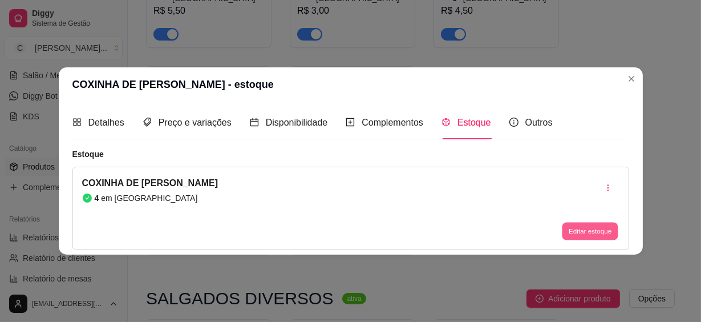
click at [580, 228] on button "Editar estoque" at bounding box center [590, 231] width 56 height 18
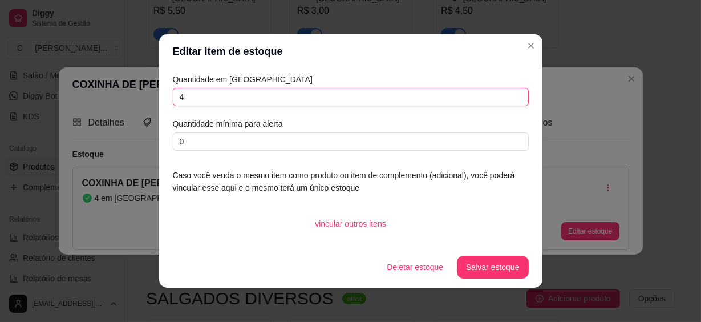
drag, startPoint x: 190, startPoint y: 100, endPoint x: 120, endPoint y: 98, distance: 70.2
click at [120, 98] on div "Editar item de estoque Quantidade em estoque 4 Quantidade mínima para alerta 0 …" at bounding box center [350, 161] width 701 height 322
type input "2"
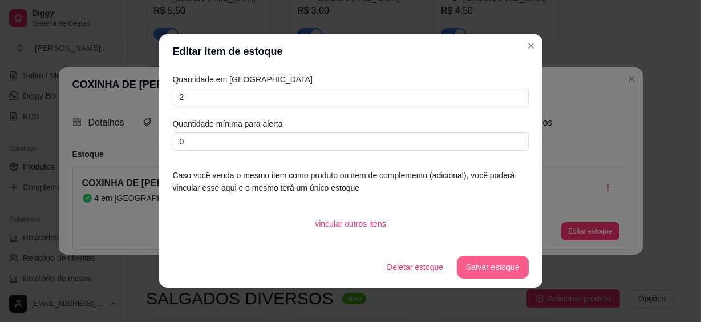
click at [514, 264] on button "Salvar estoque" at bounding box center [492, 266] width 71 height 23
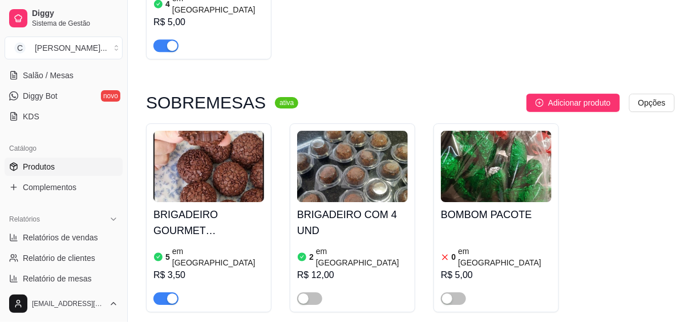
scroll to position [7205, 0]
